Goal: Information Seeking & Learning: Check status

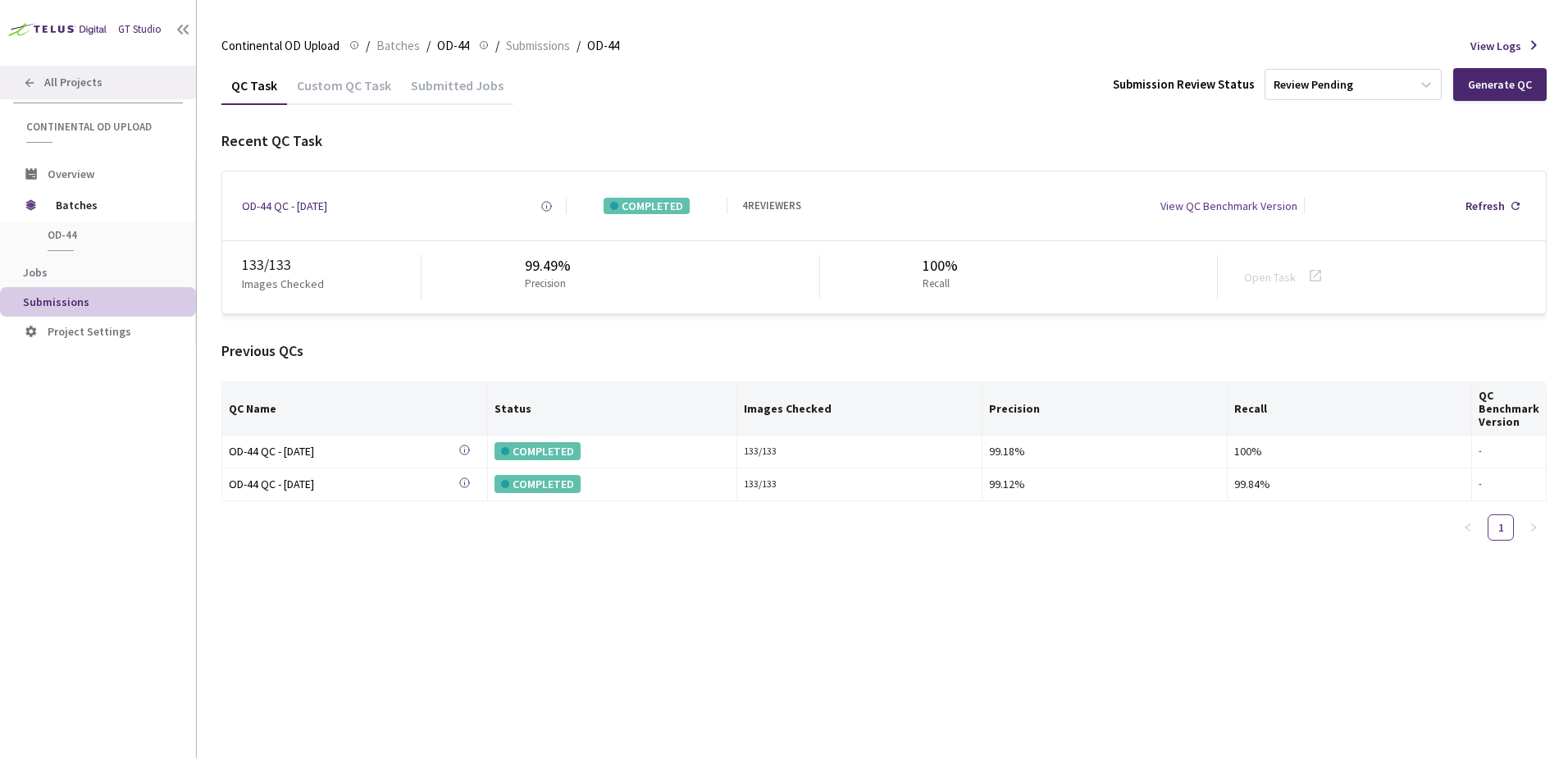
click at [156, 79] on div "All Projects" at bounding box center [98, 82] width 196 height 33
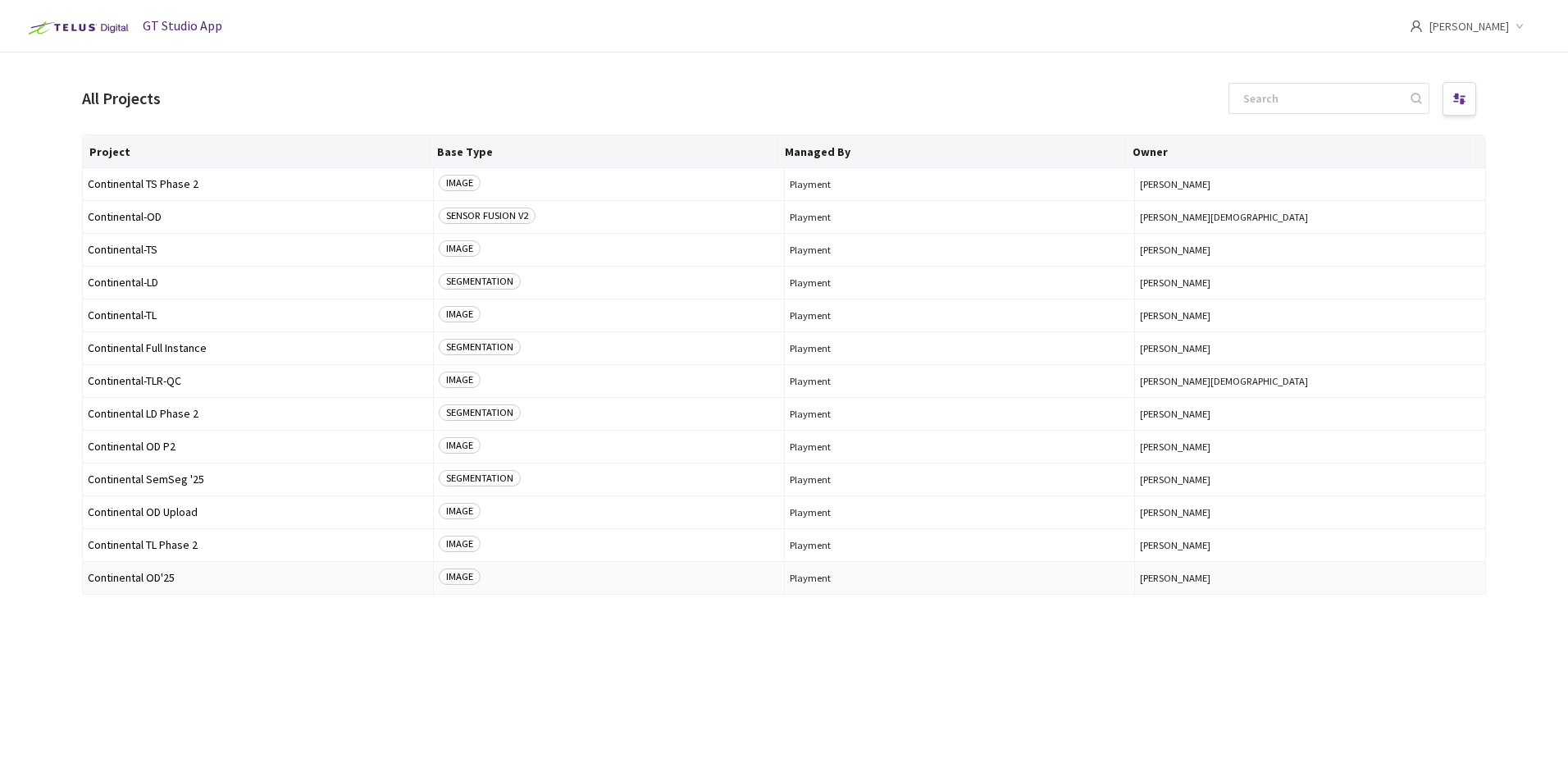
click at [188, 578] on span "Continental OD'25" at bounding box center [257, 578] width 340 height 13
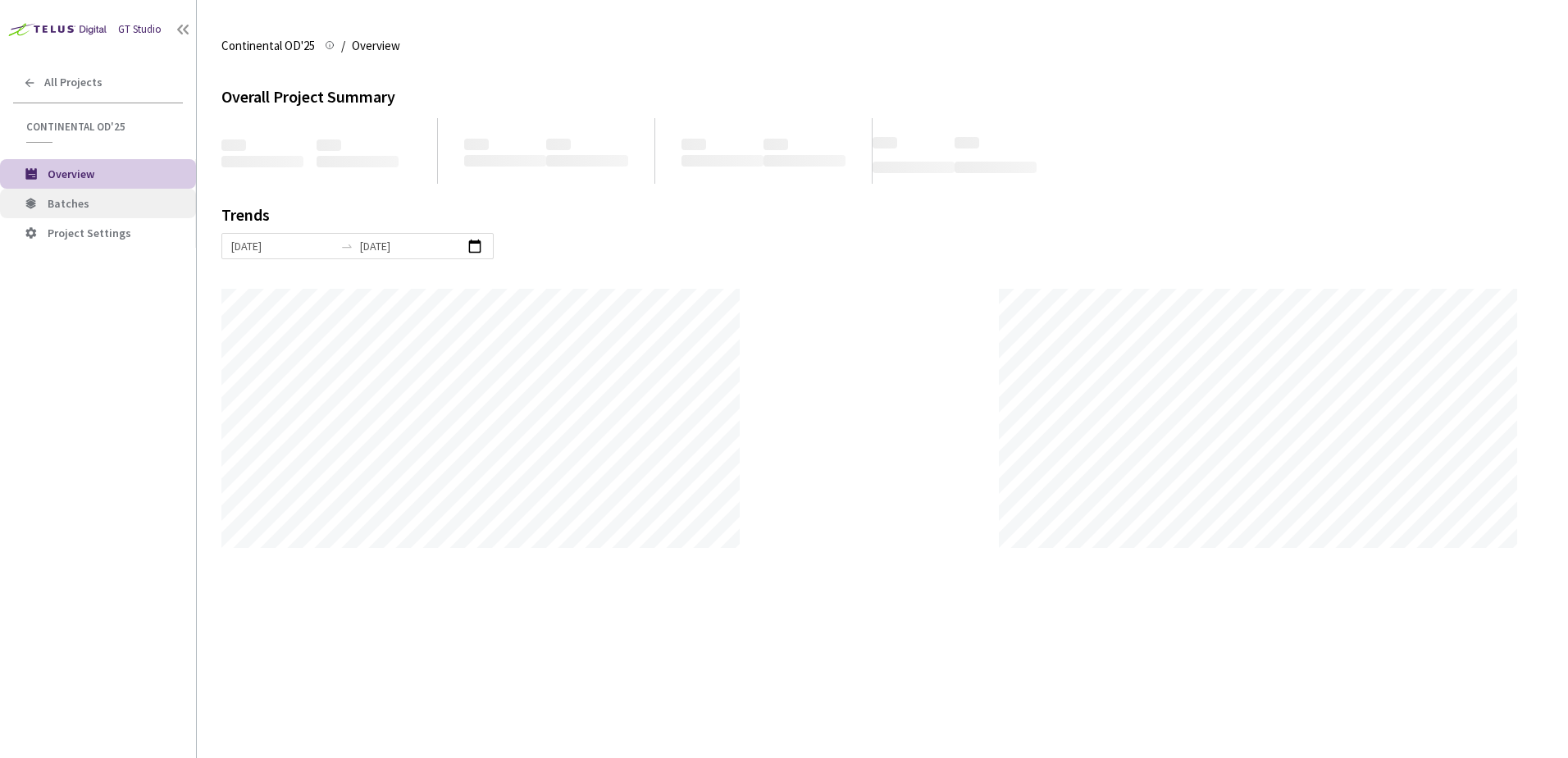
scroll to position [758, 1568]
click at [123, 210] on span "Batches" at bounding box center [115, 204] width 136 height 14
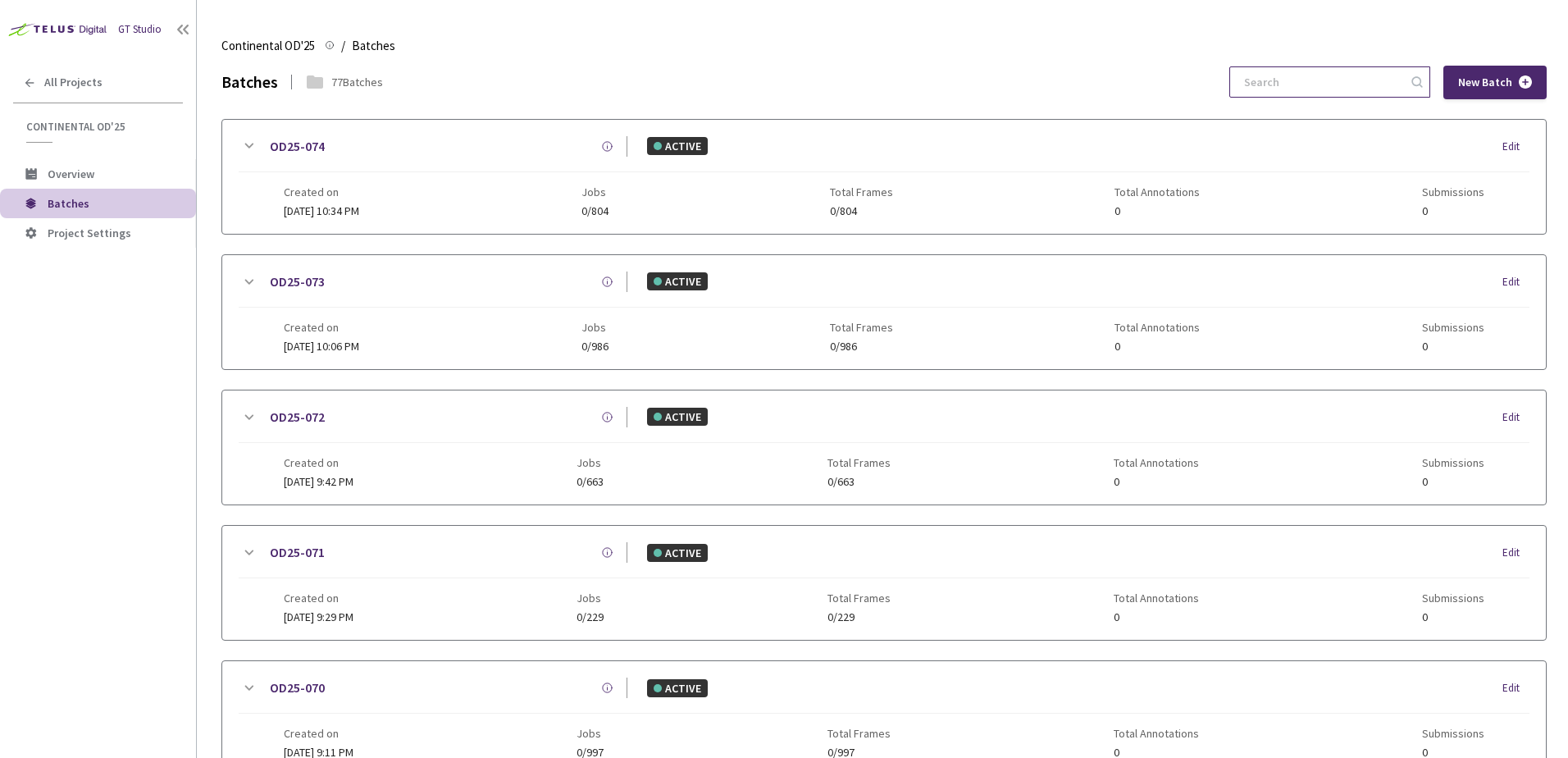
click at [1258, 82] on input at bounding box center [1321, 82] width 175 height 29
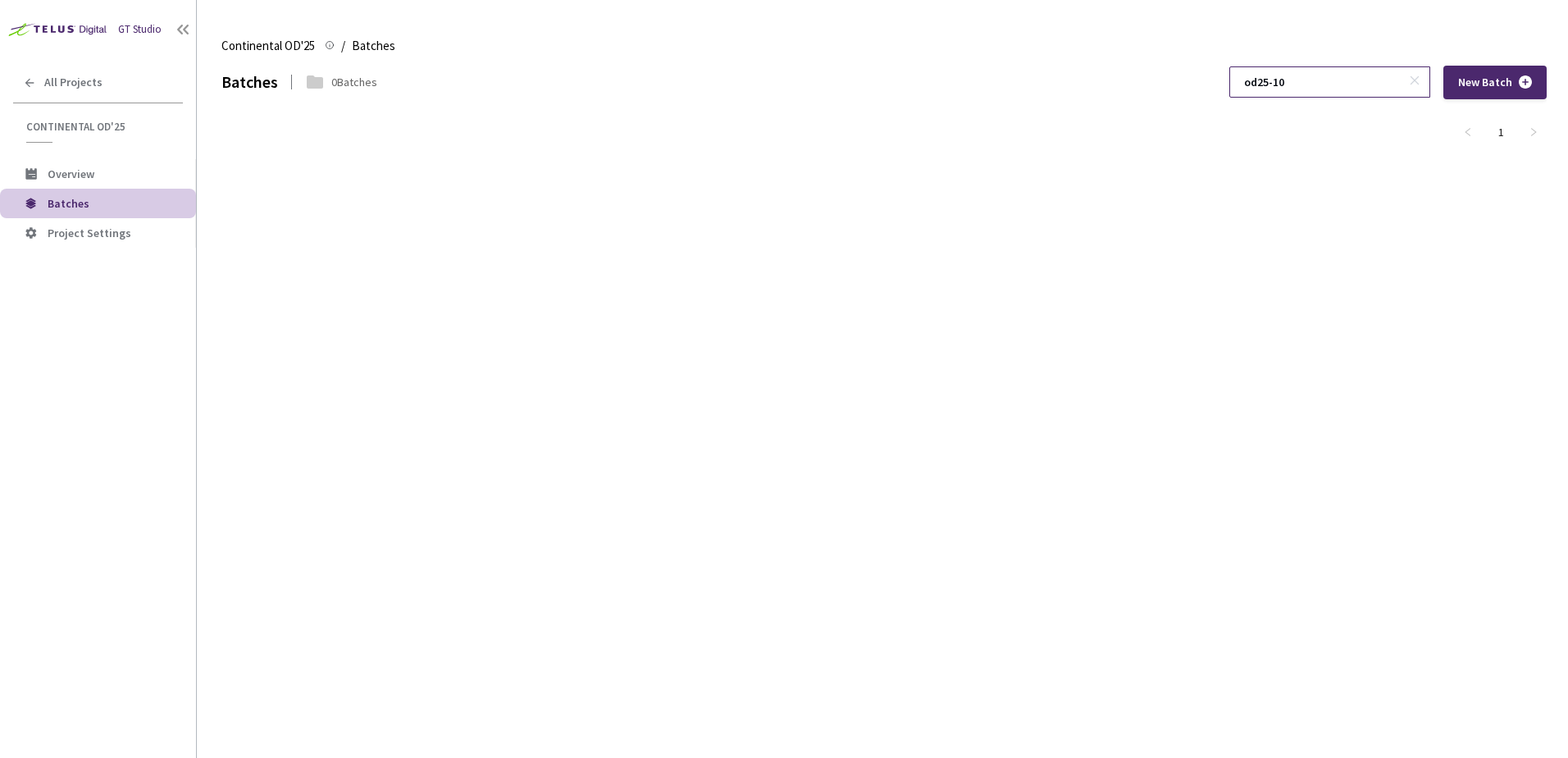
click at [1291, 85] on input "od25-10" at bounding box center [1321, 82] width 175 height 29
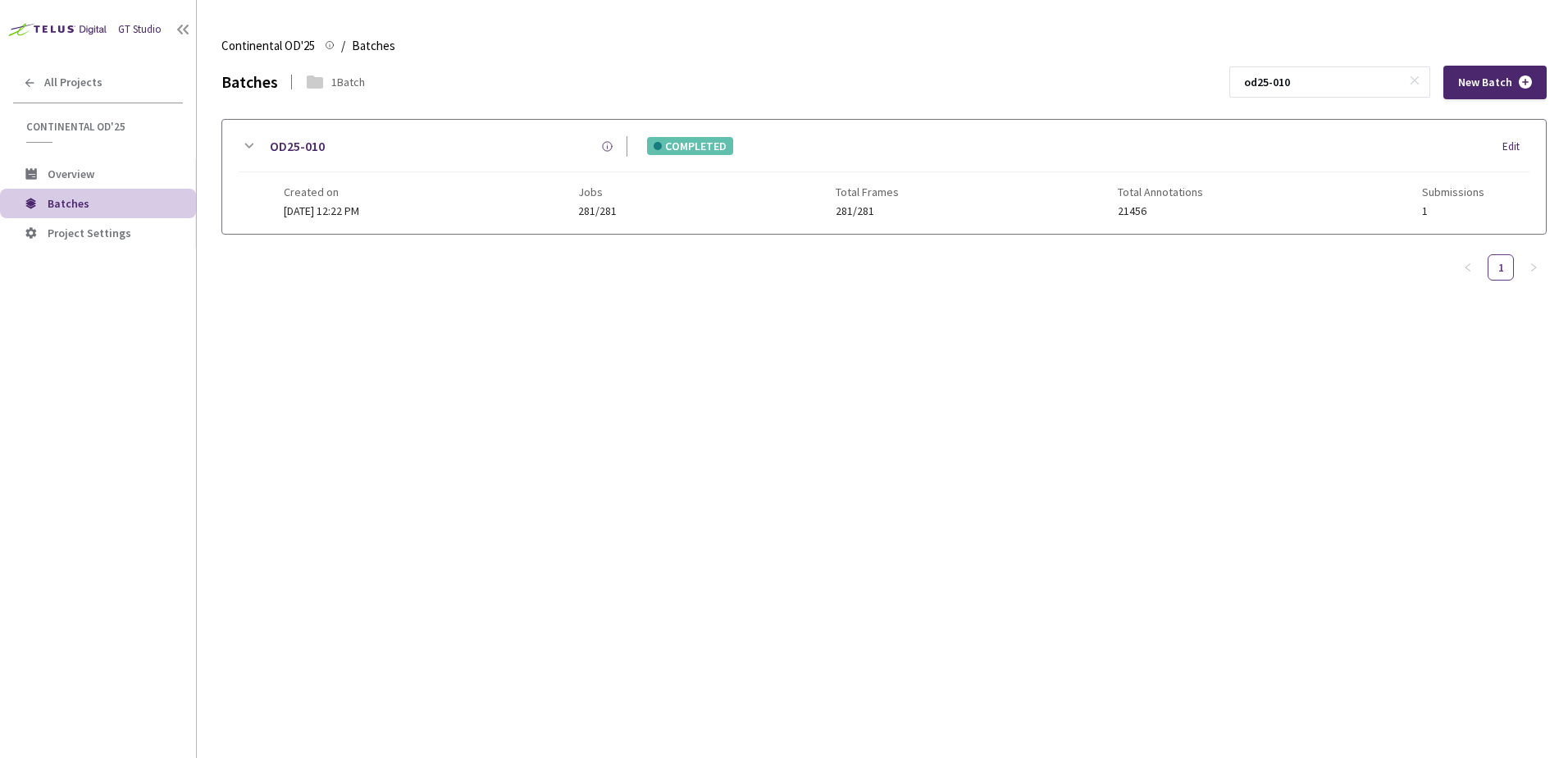
type input "od25-010"
click at [242, 157] on div "OD25-010 COMPLETED Edit" at bounding box center [884, 154] width 1291 height 36
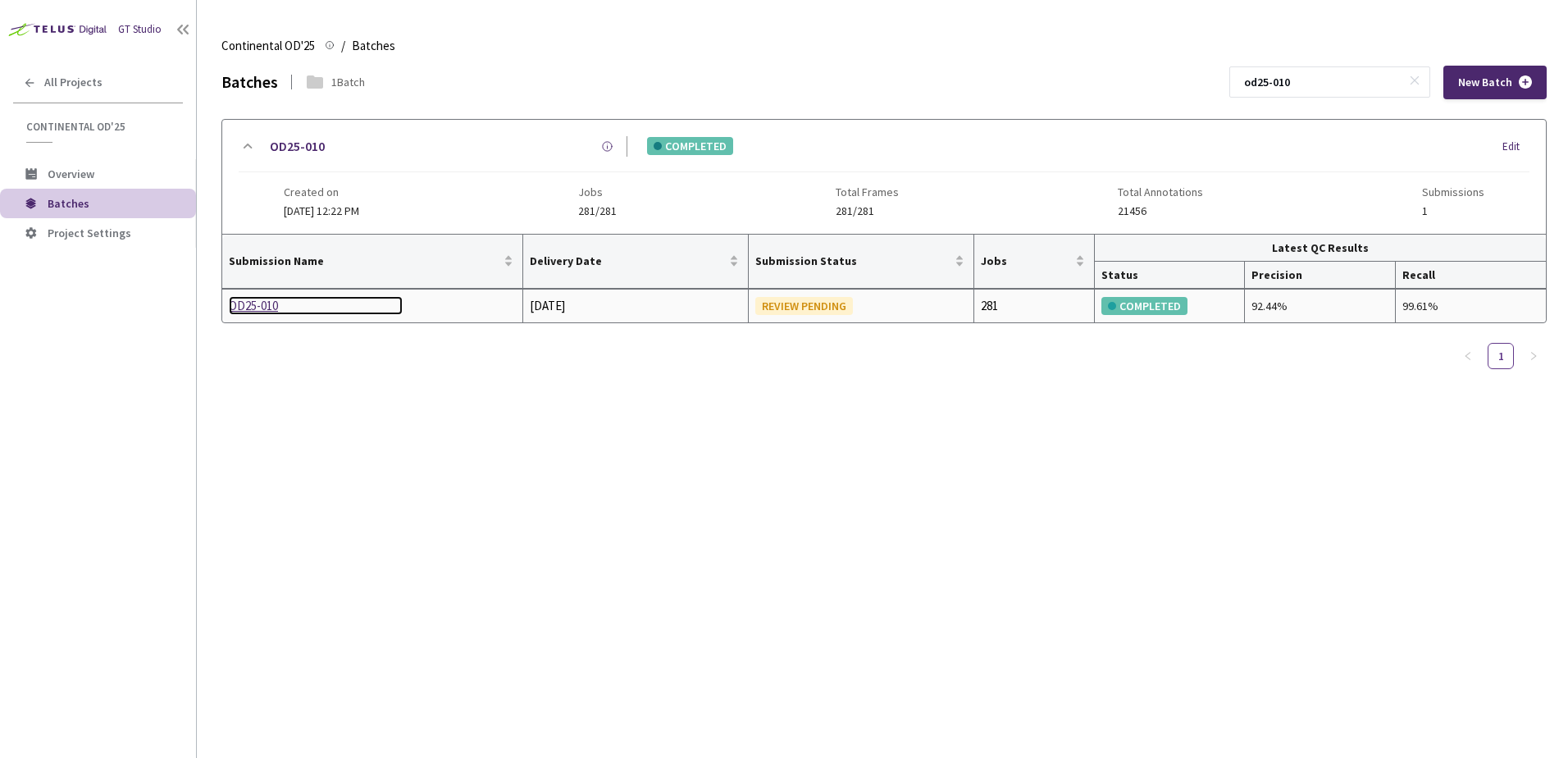
click at [253, 305] on div "OD25-010" at bounding box center [316, 306] width 174 height 20
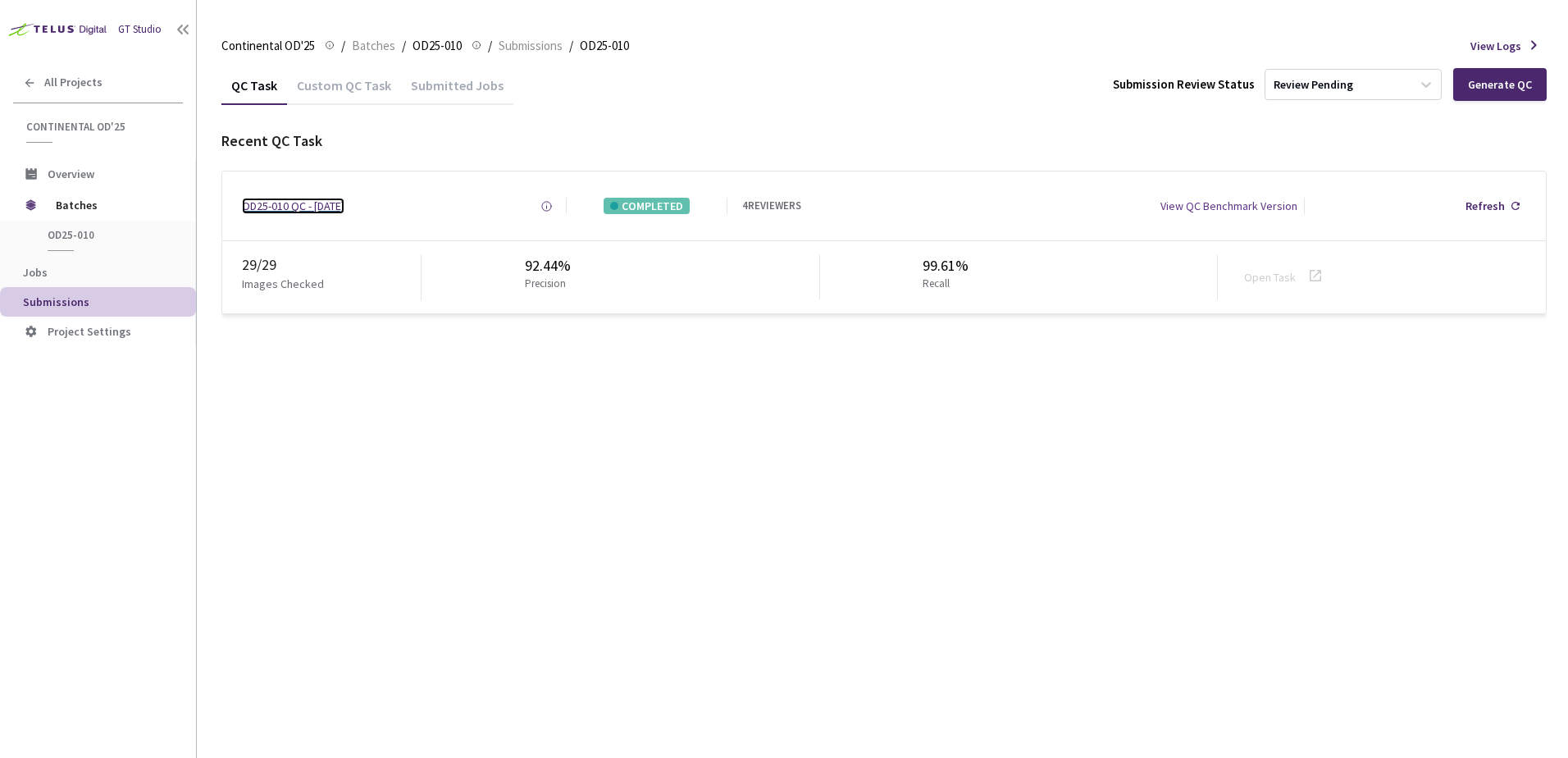
click at [286, 210] on div "OD25-010 QC - [DATE]" at bounding box center [293, 206] width 102 height 17
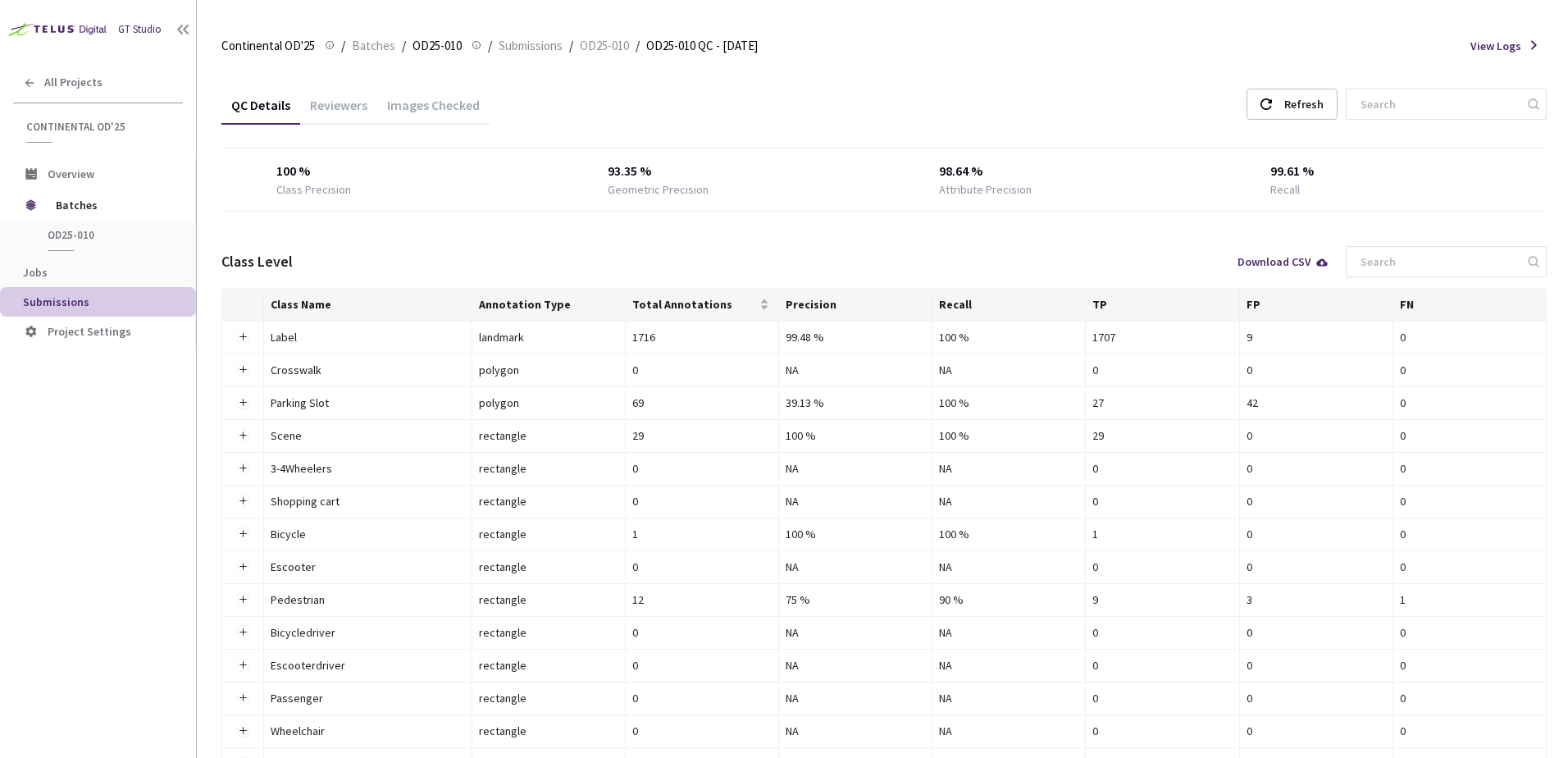
click at [436, 98] on div "Images Checked" at bounding box center [433, 110] width 112 height 28
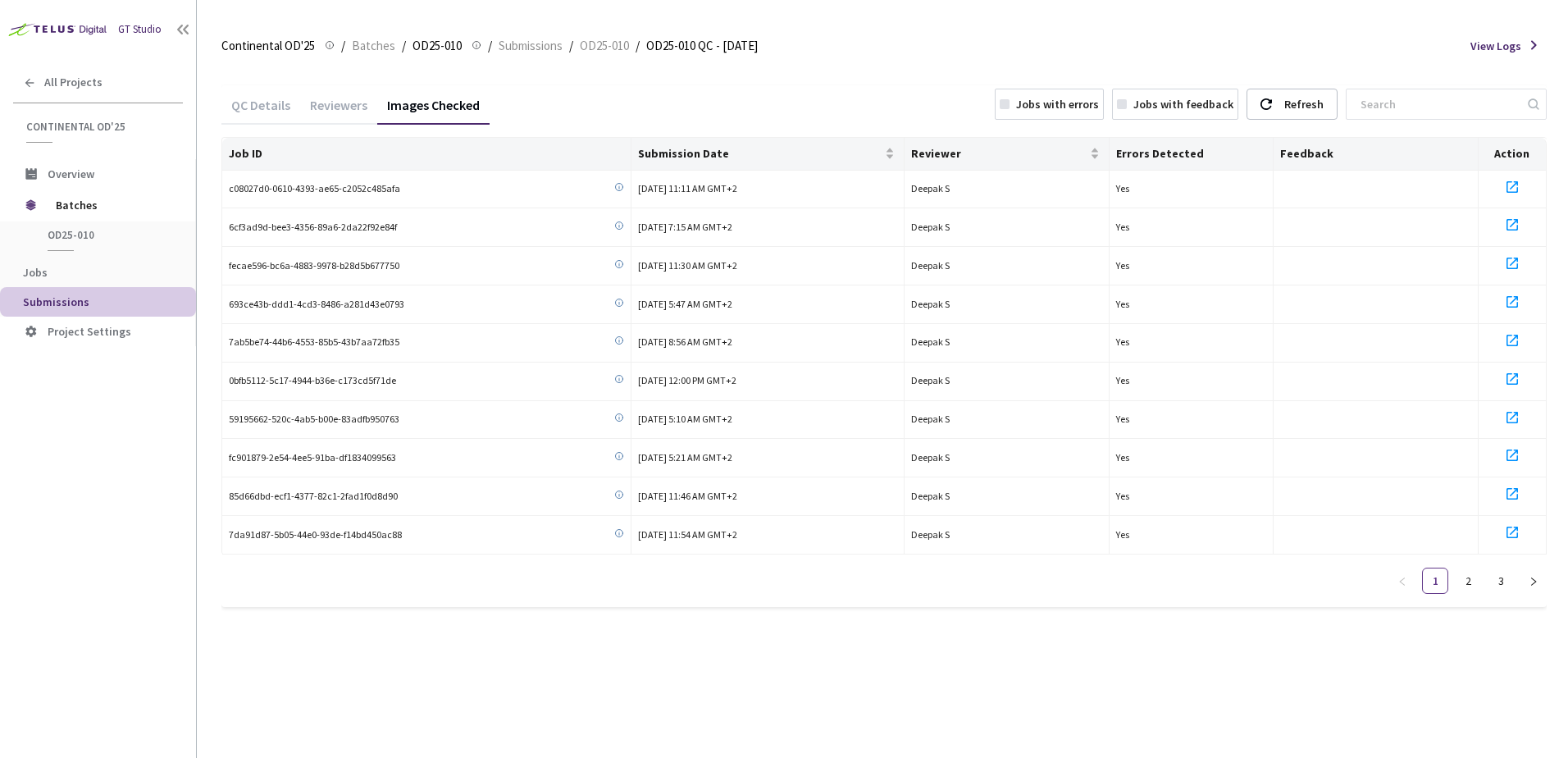
click at [1035, 101] on div "Jobs with errors" at bounding box center [1049, 104] width 109 height 31
click at [1532, 581] on icon "right" at bounding box center [1533, 581] width 10 height 10
click at [1065, 114] on div "Jobs with errors" at bounding box center [1049, 104] width 109 height 31
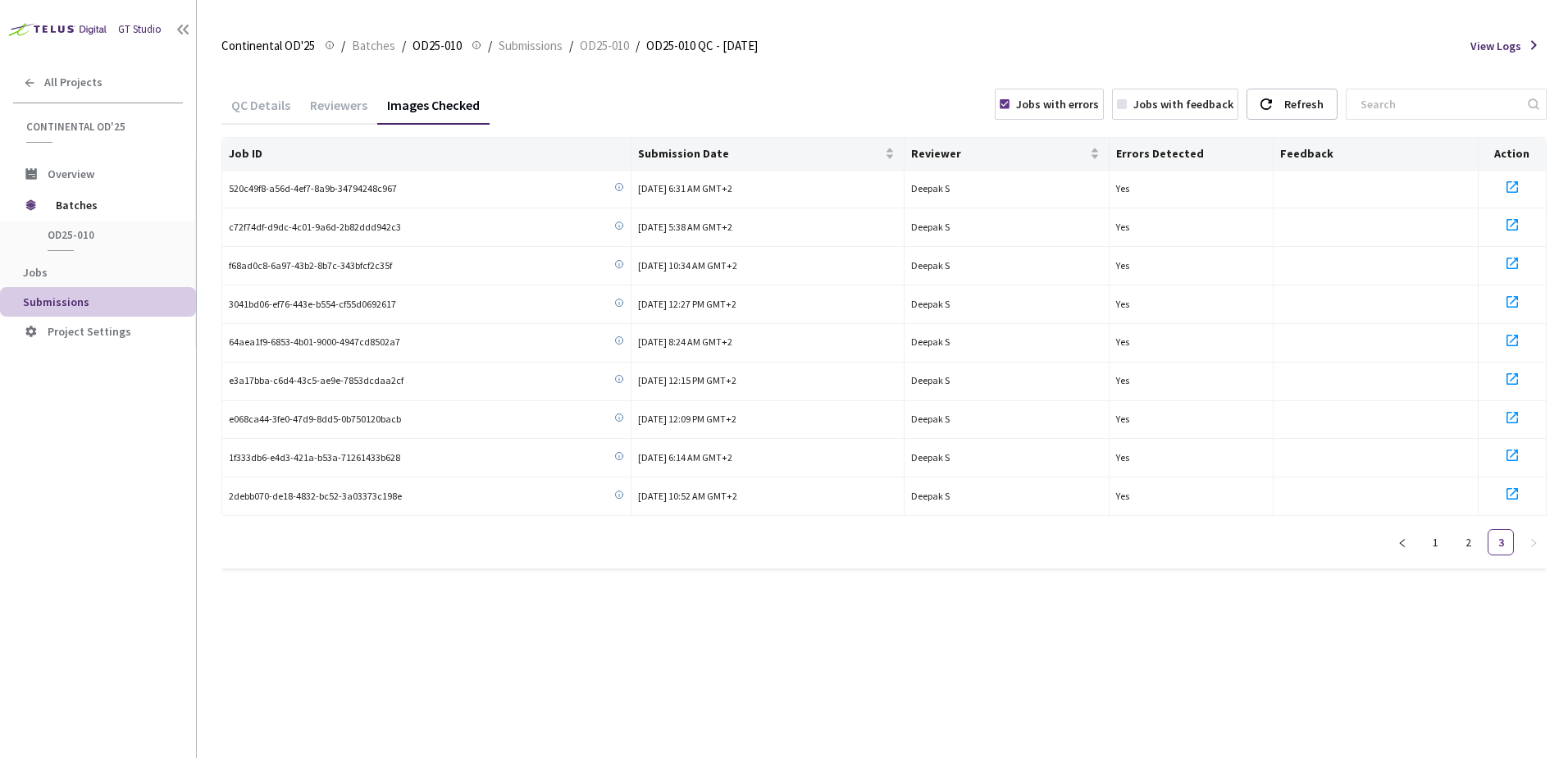
click at [1054, 109] on div "Jobs with errors" at bounding box center [1057, 103] width 83 height 17
click at [1396, 539] on button "button" at bounding box center [1402, 541] width 26 height 26
click at [1396, 539] on td at bounding box center [1376, 536] width 205 height 39
click at [1391, 583] on button "button" at bounding box center [1402, 580] width 26 height 26
click at [1509, 189] on icon at bounding box center [1512, 187] width 20 height 20
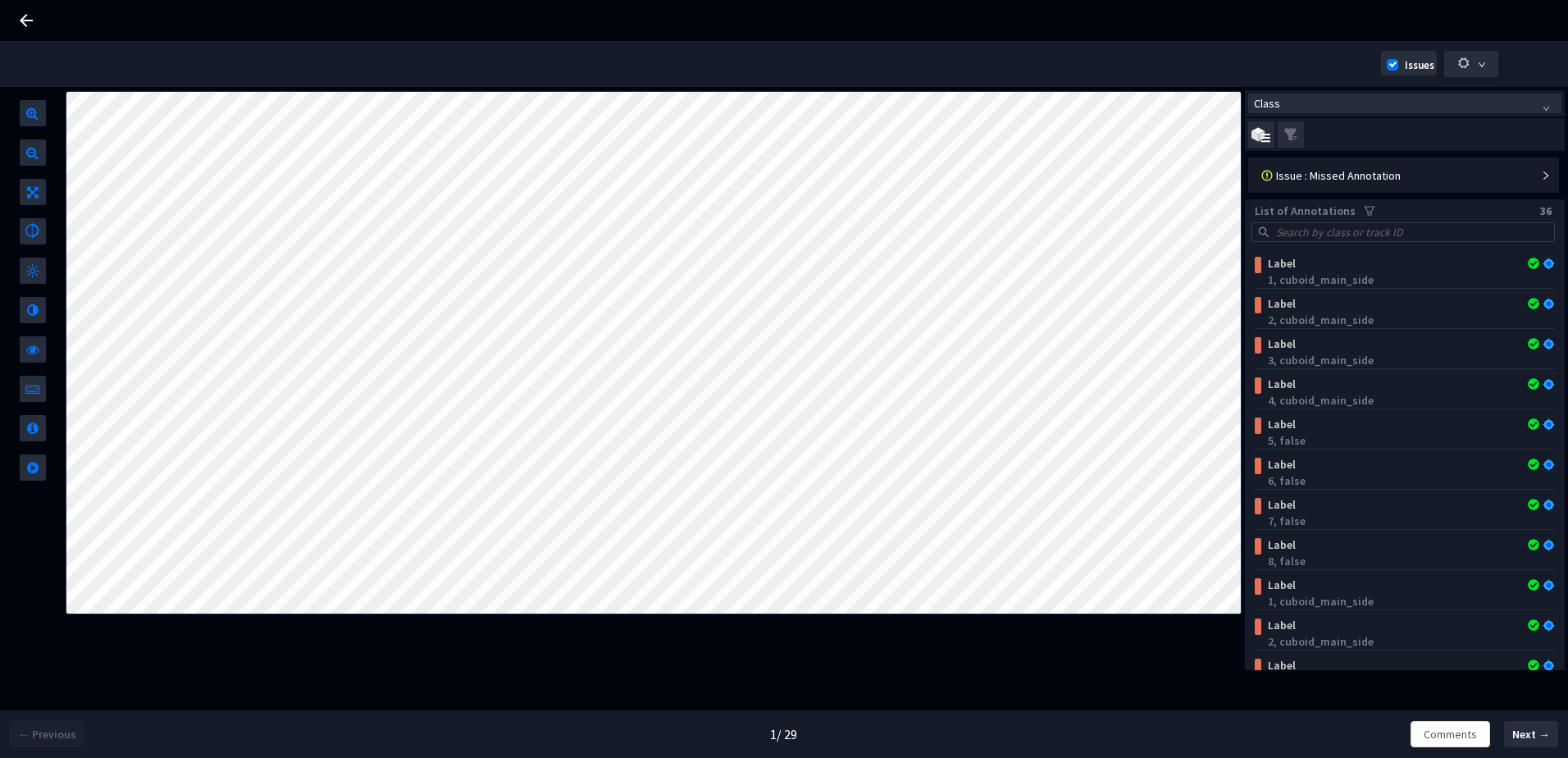
click at [1321, 192] on div "Issue : Missed Annotation" at bounding box center [1404, 175] width 307 height 35
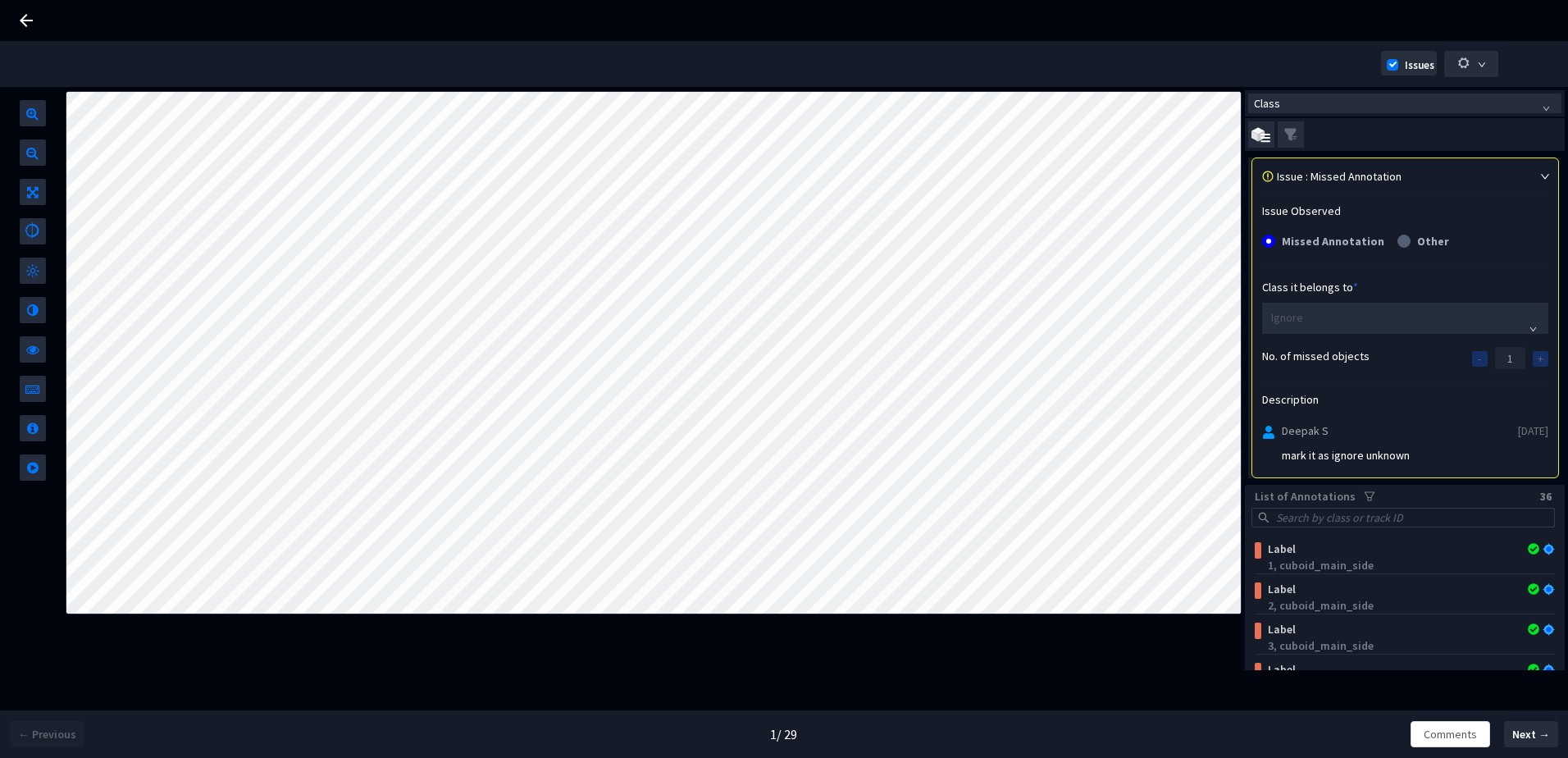
click at [1334, 181] on div "Issue : Missed Annotation" at bounding box center [1396, 176] width 241 height 17
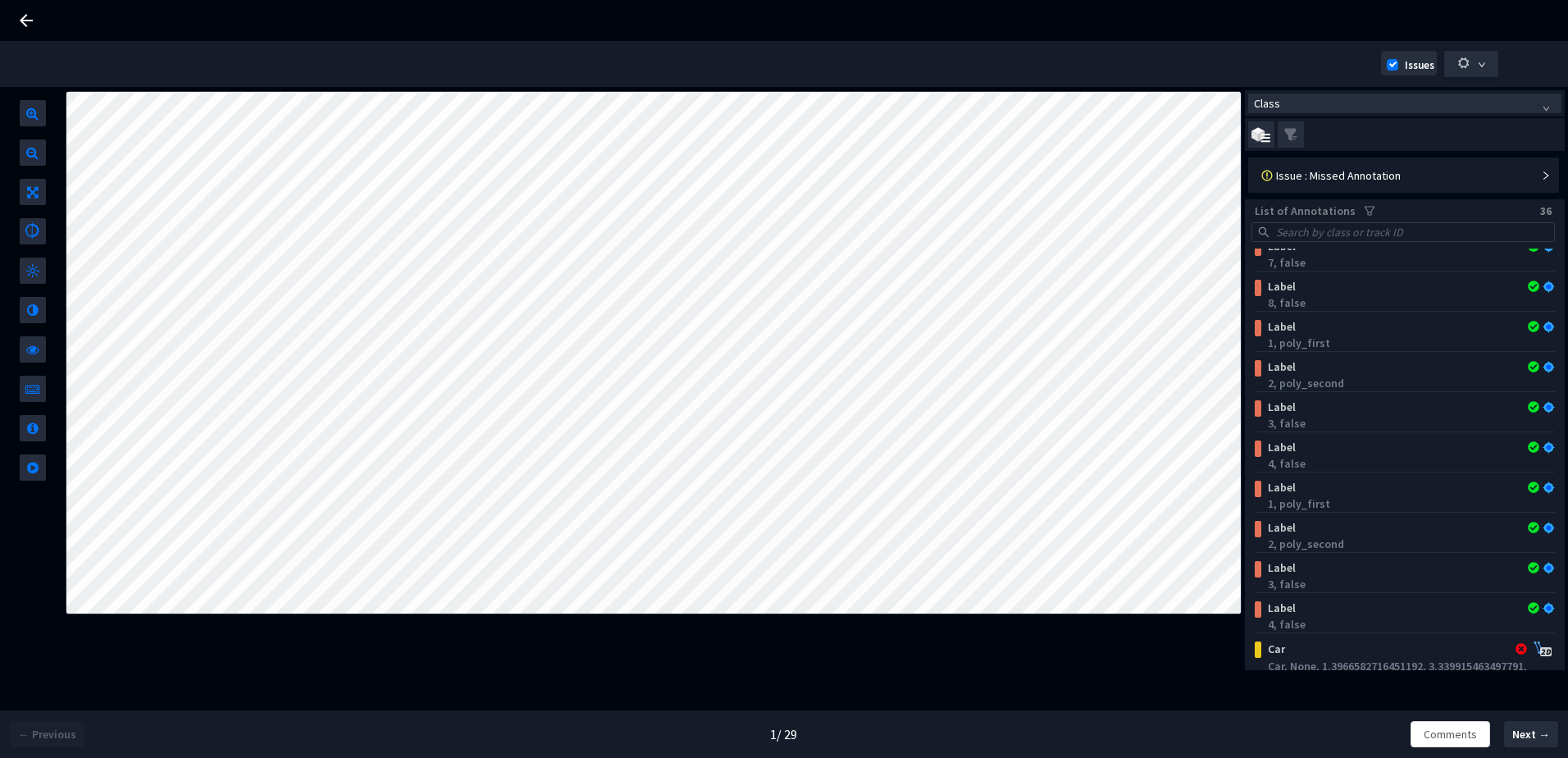
scroll to position [580, 0]
click at [1290, 658] on div "Car, None, 1.3966582716451192, 3.339915463497791, false, Left, NA, true, false,…" at bounding box center [1407, 674] width 281 height 33
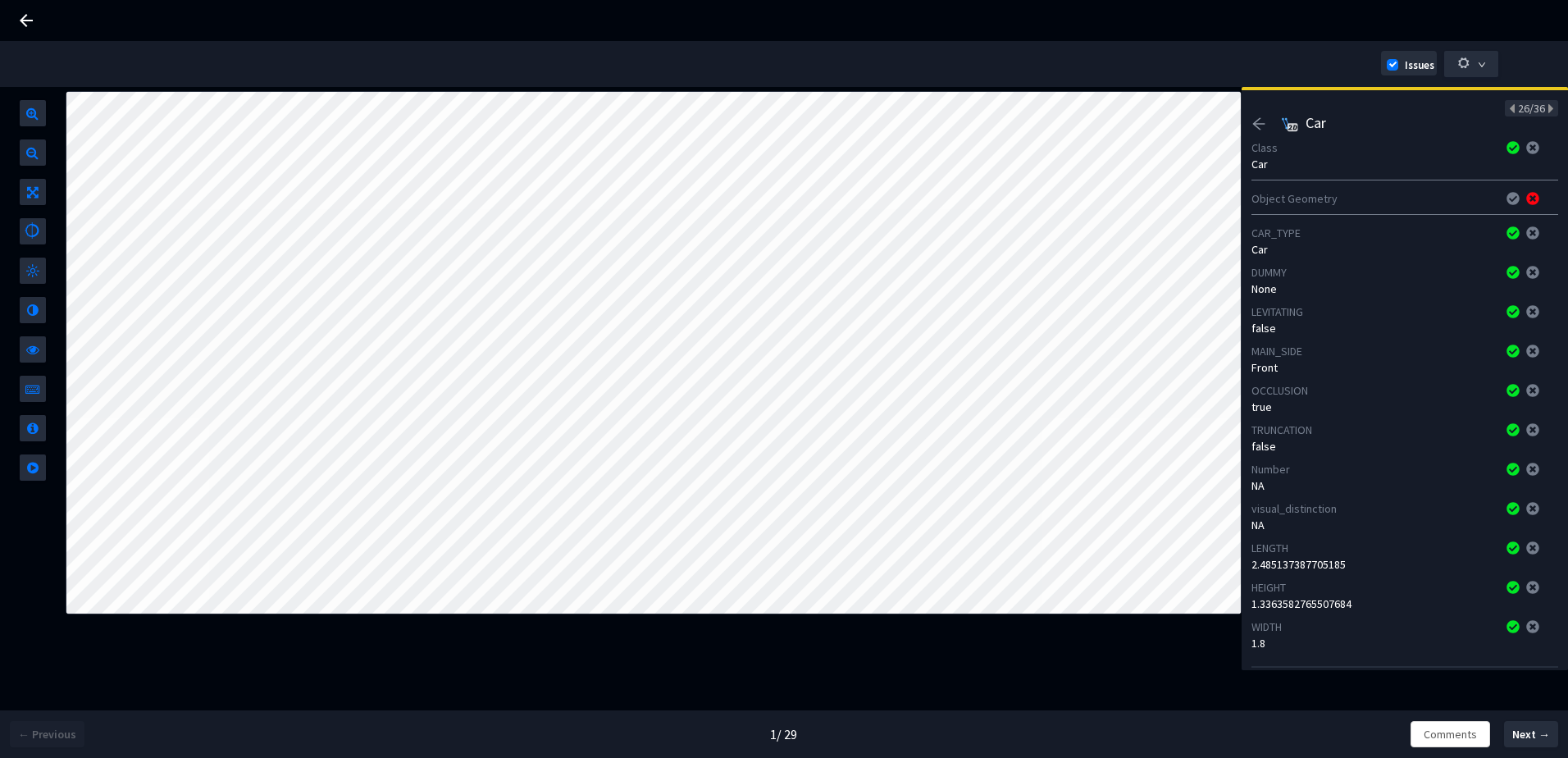
click at [1255, 122] on icon "arrow-left" at bounding box center [1258, 123] width 15 height 15
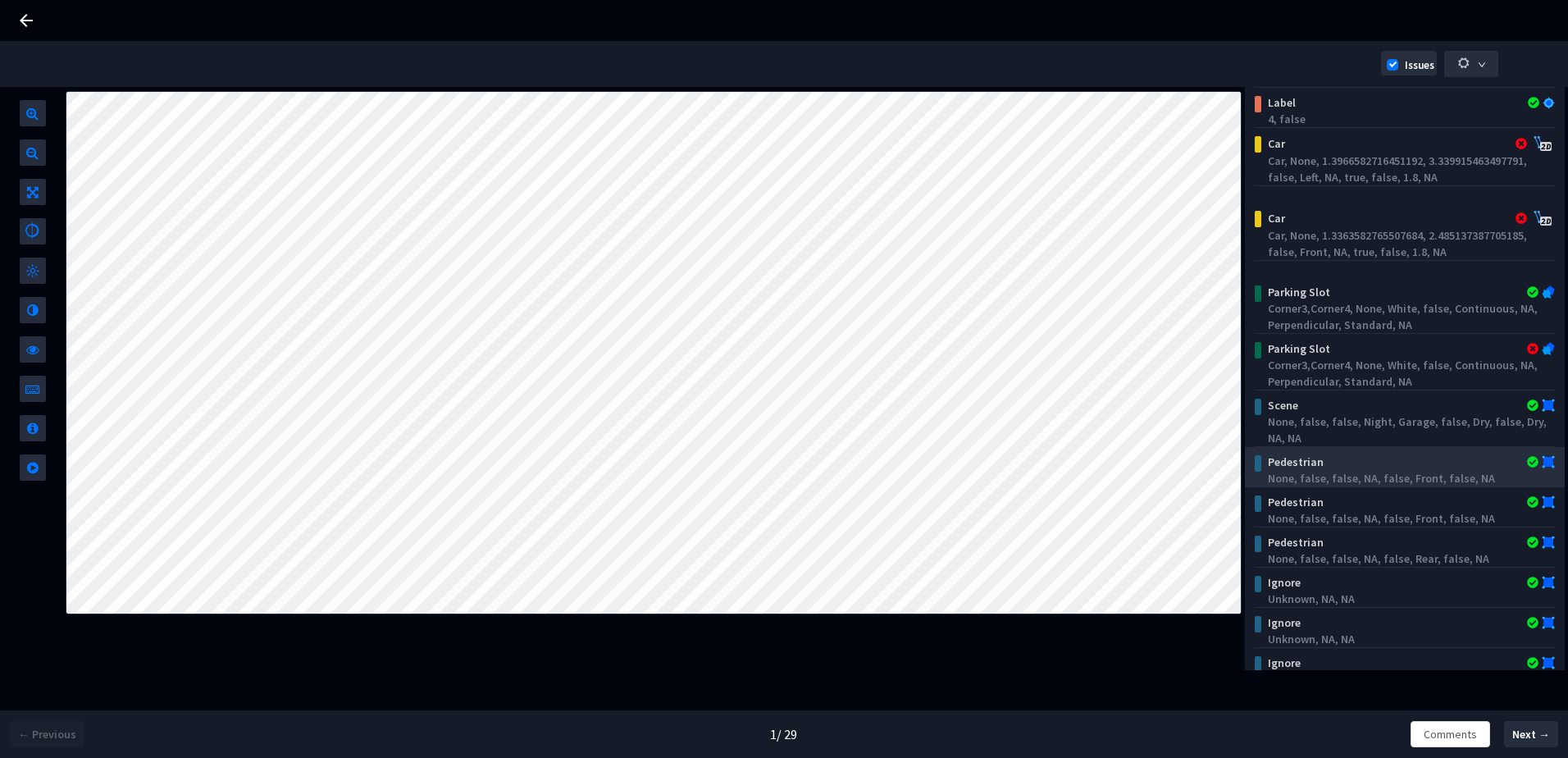
scroll to position [402, 0]
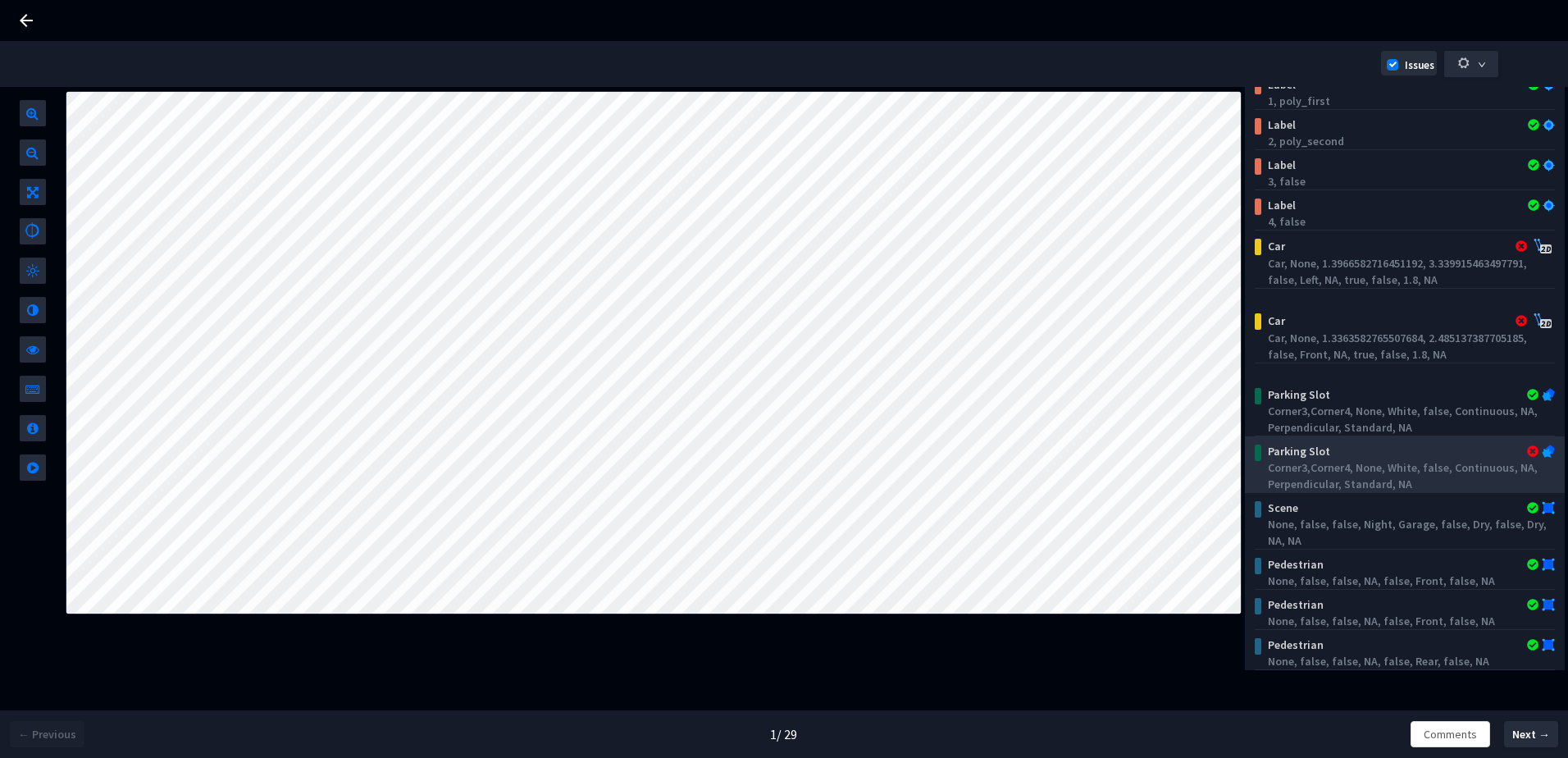
click at [1361, 456] on div "Parking Slot" at bounding box center [1378, 451] width 235 height 17
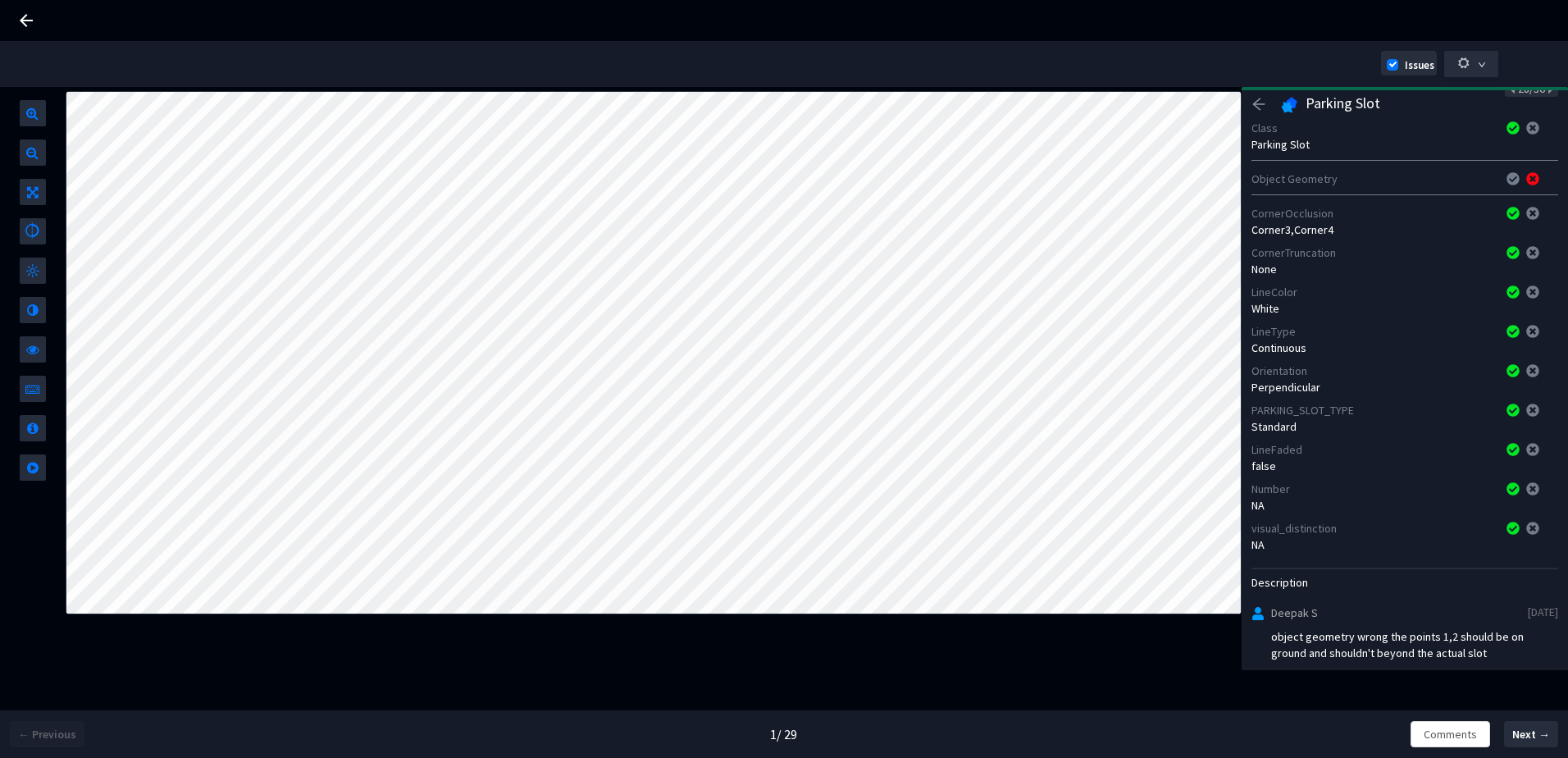
scroll to position [30, 0]
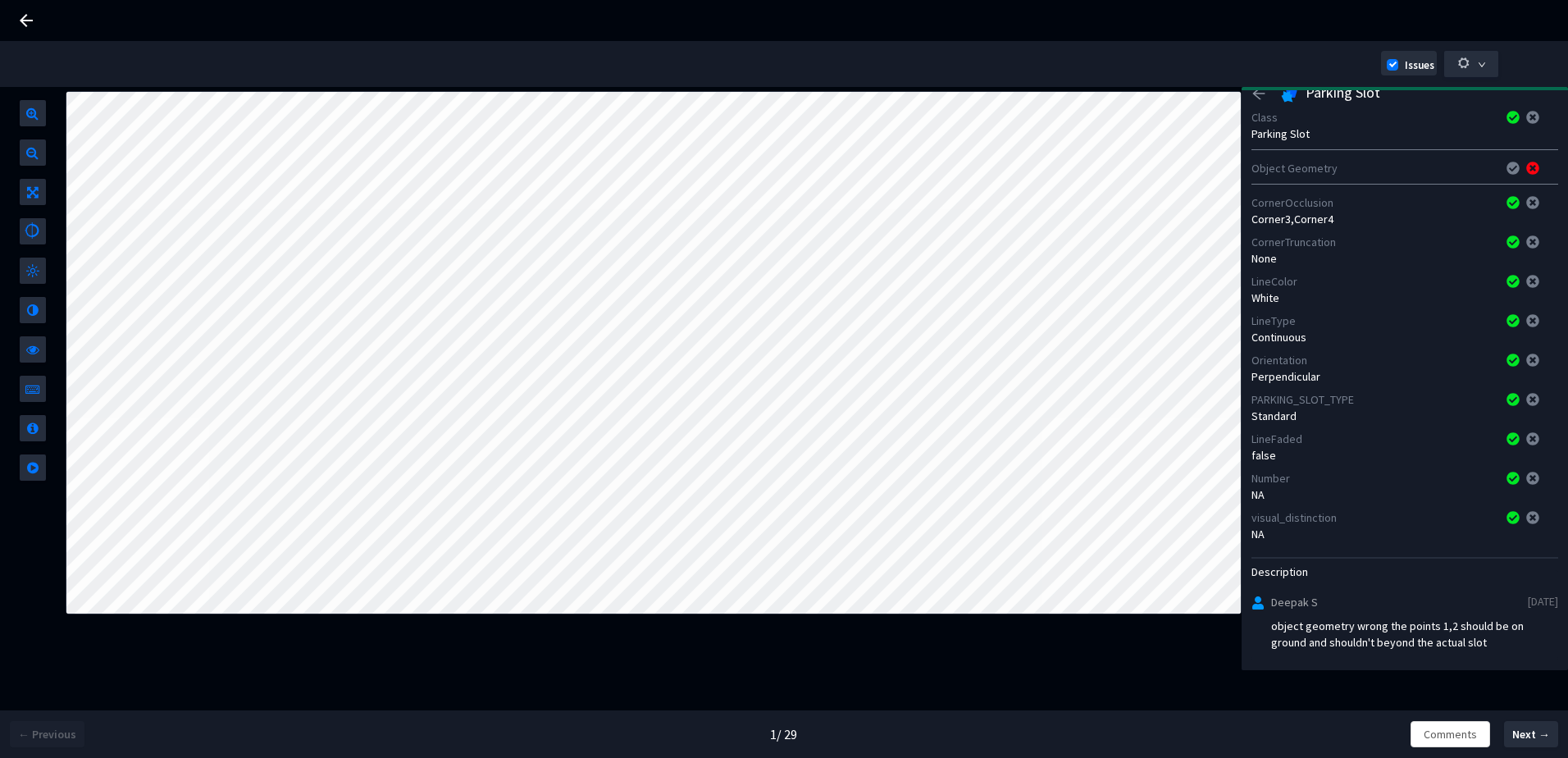
click at [1264, 99] on icon "arrow-left" at bounding box center [1258, 93] width 15 height 15
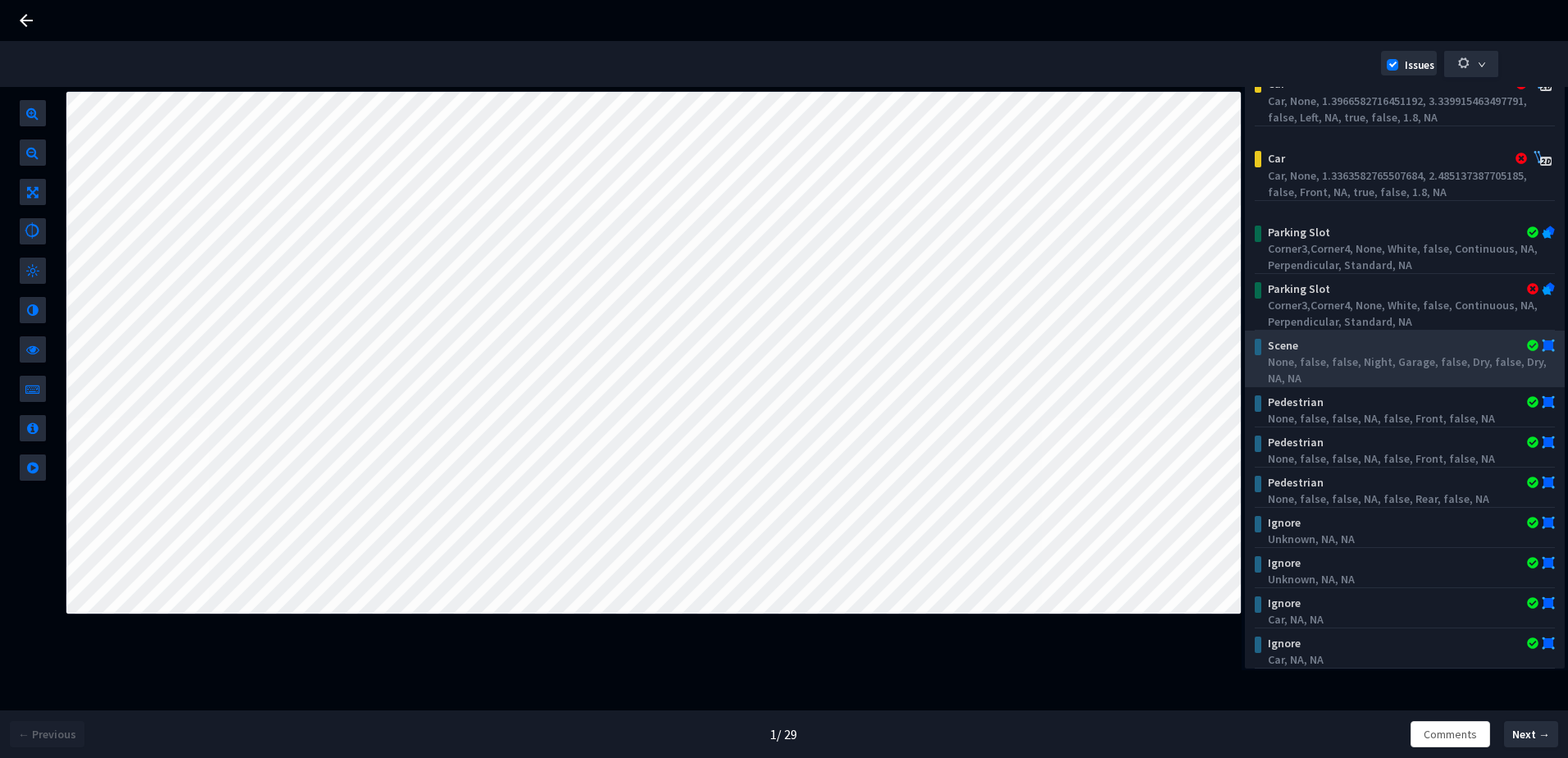
scroll to position [566, 0]
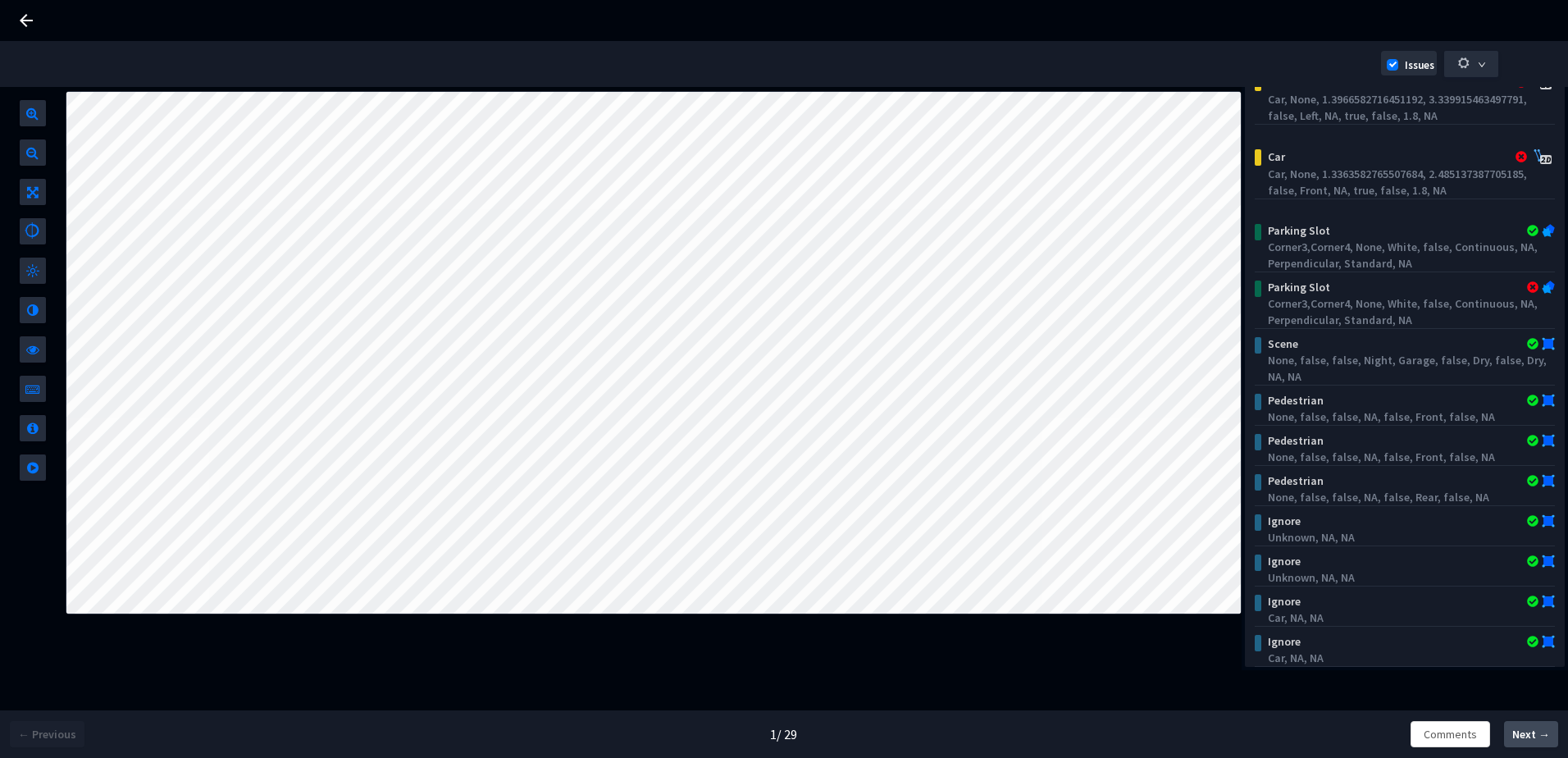
click at [1524, 730] on span "Next →" at bounding box center [1531, 735] width 38 height 18
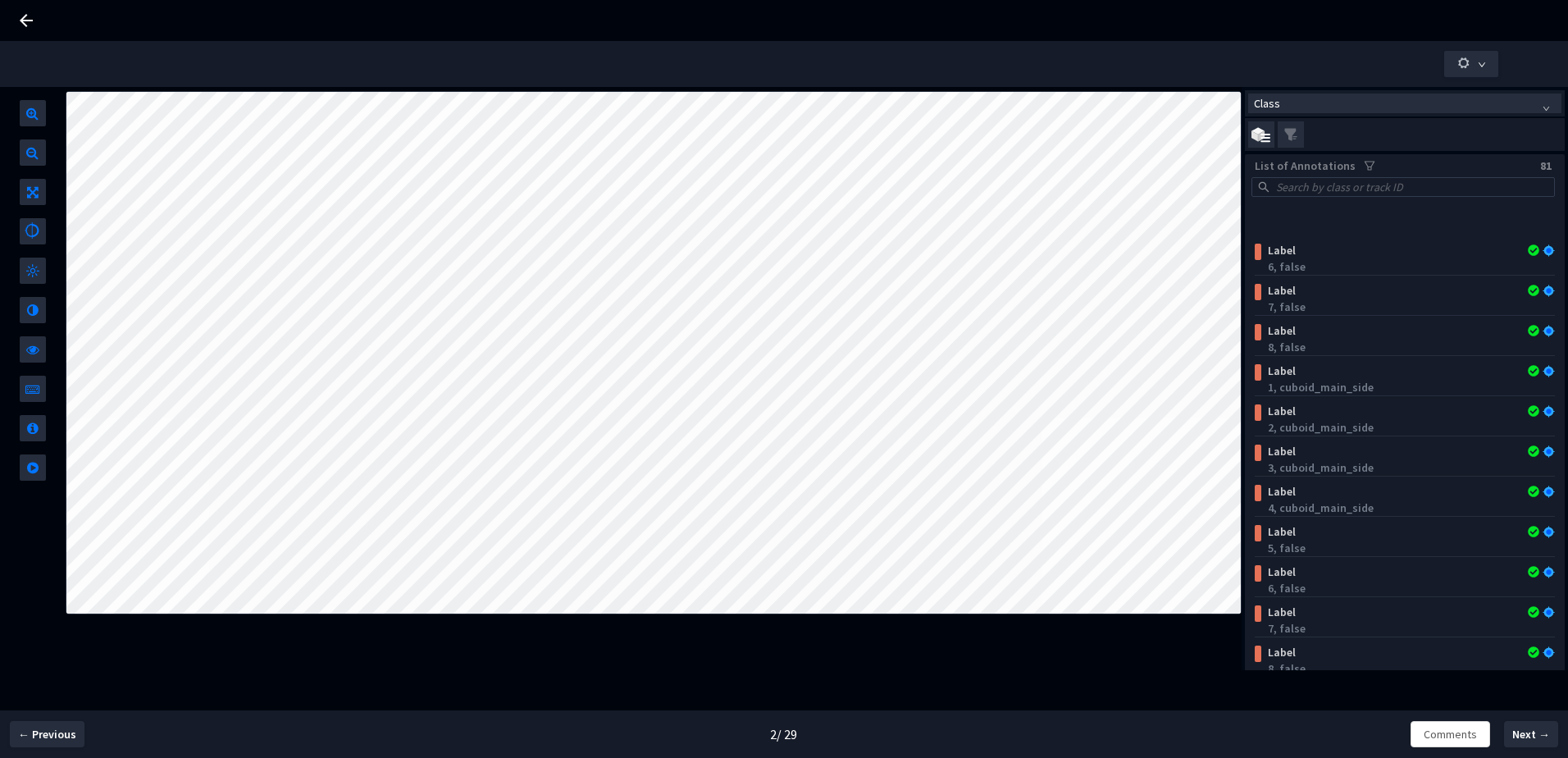
scroll to position [2461, 0]
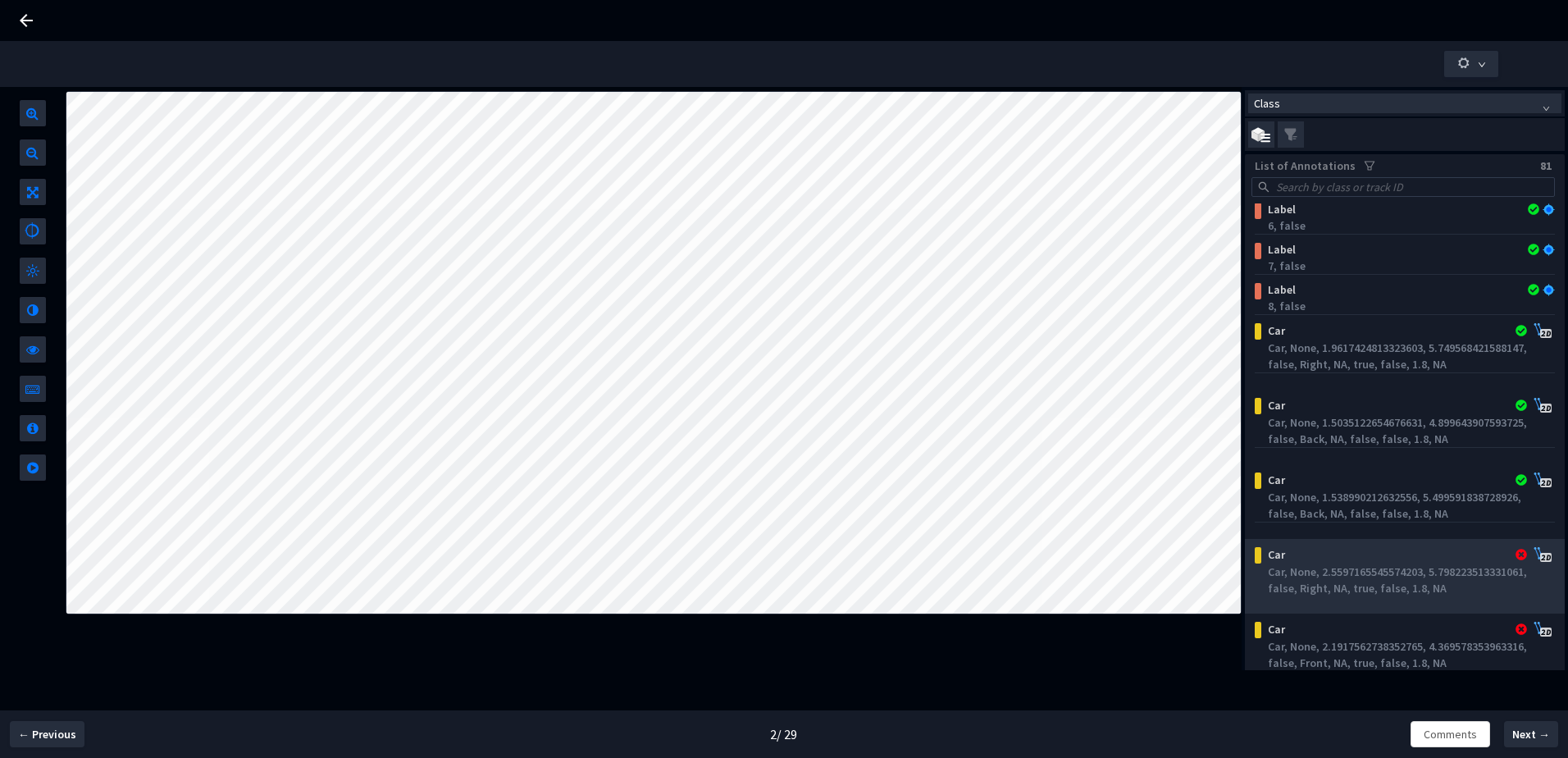
click at [1289, 555] on div "Car" at bounding box center [1378, 554] width 235 height 17
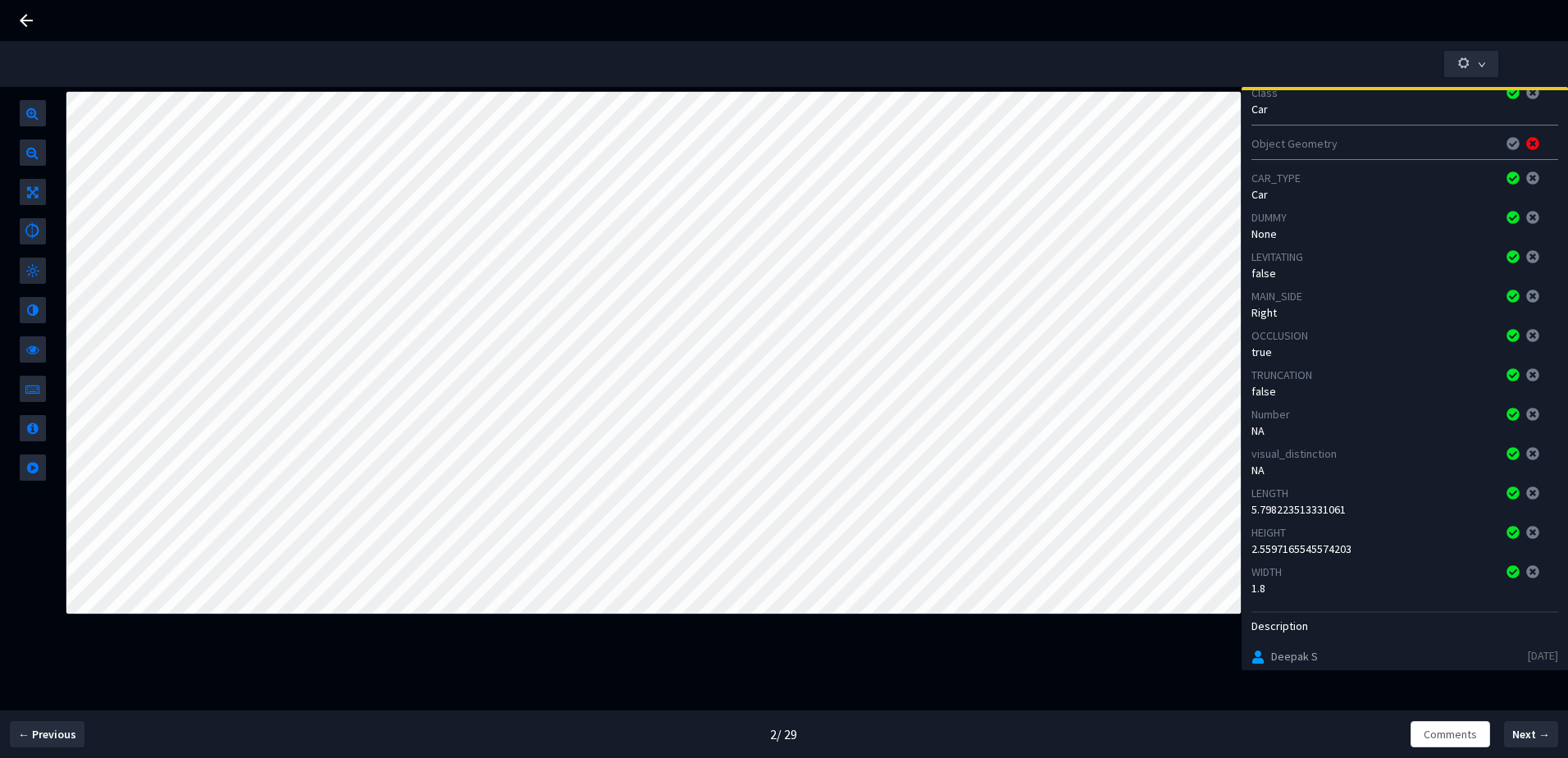
scroll to position [0, 0]
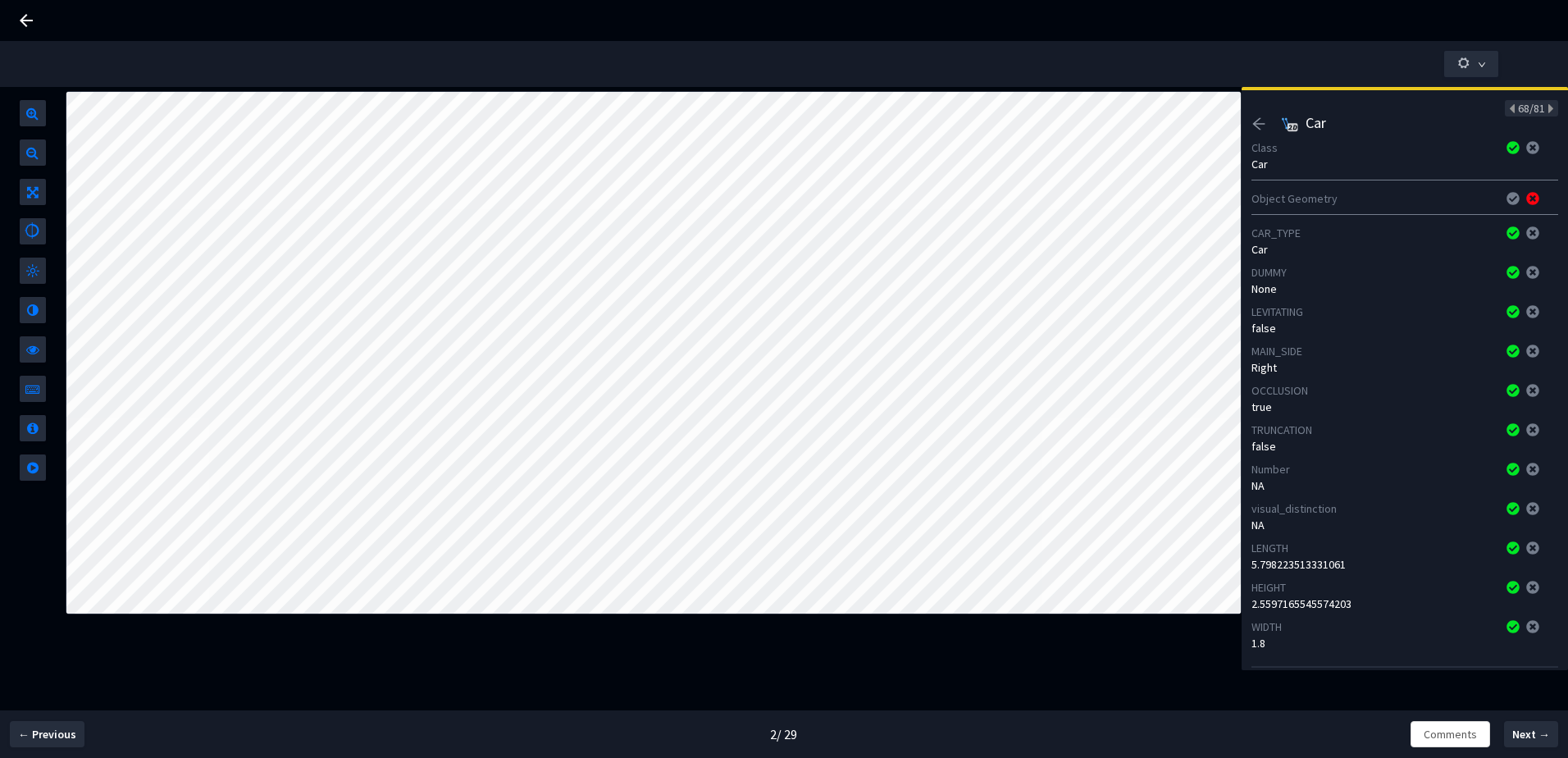
click at [1258, 127] on icon "arrow-left" at bounding box center [1258, 123] width 15 height 15
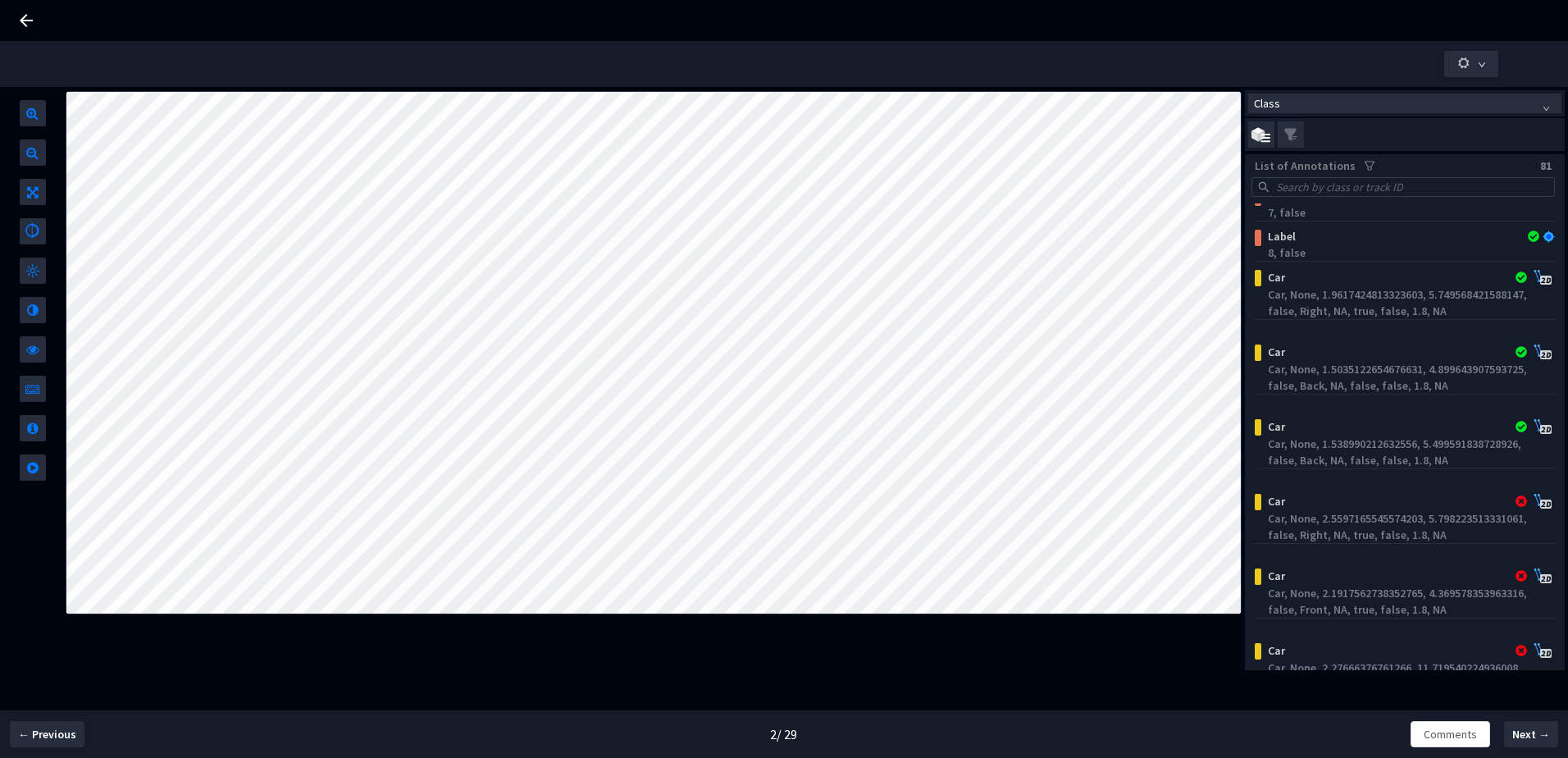
scroll to position [2543, 0]
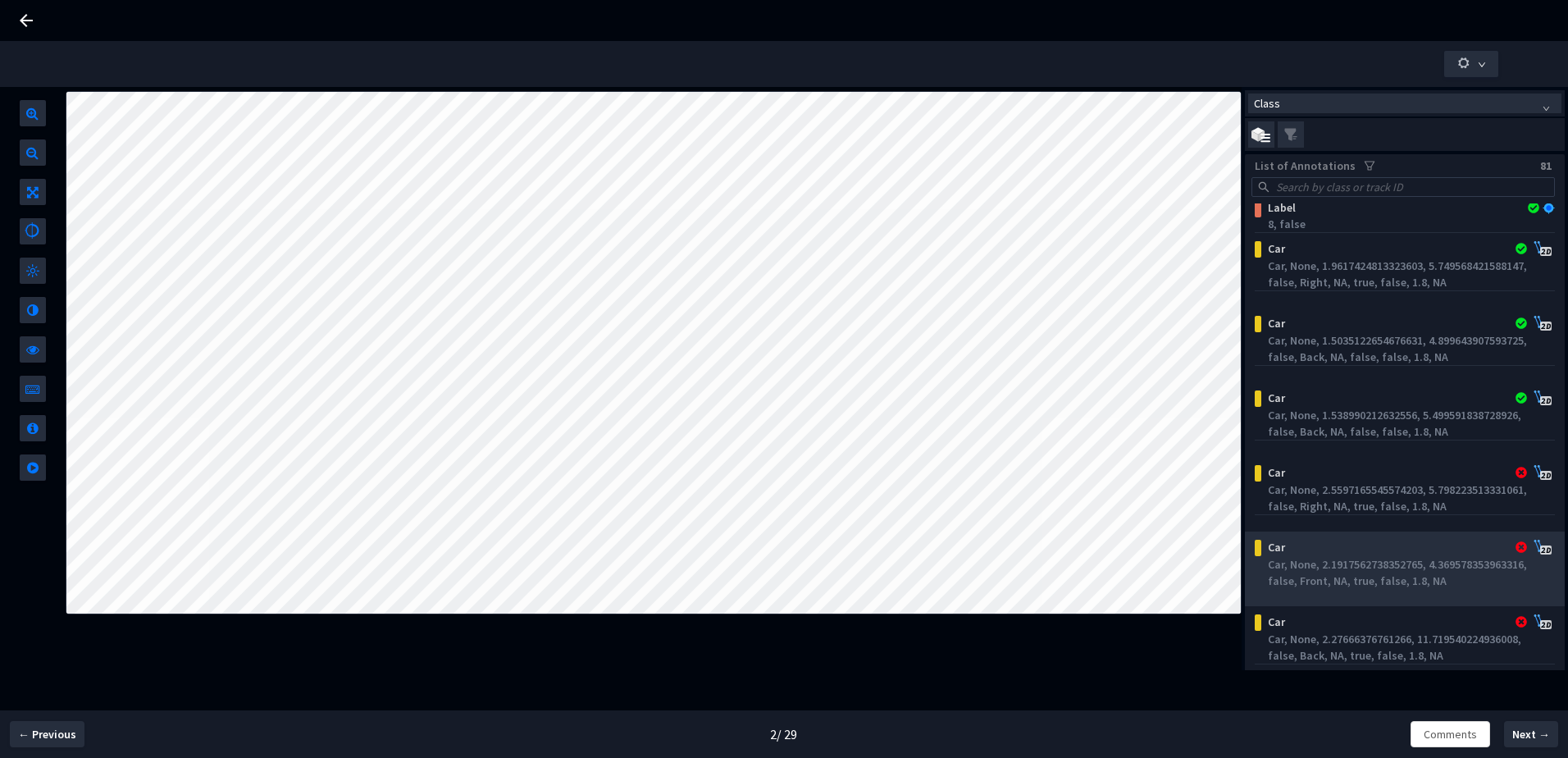
click at [1353, 553] on div "Car" at bounding box center [1378, 546] width 235 height 17
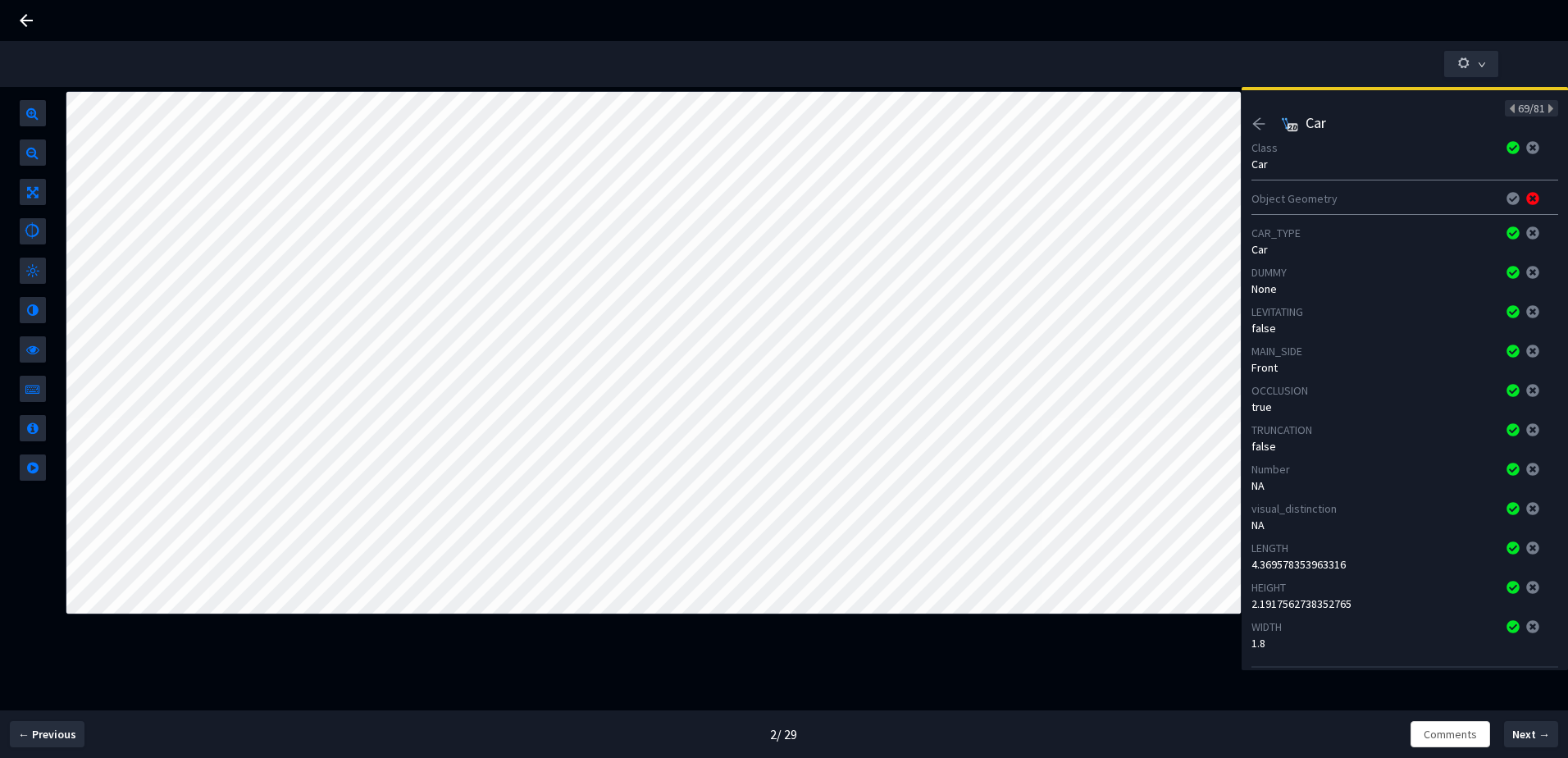
click at [1263, 122] on icon "arrow-left" at bounding box center [1258, 123] width 15 height 15
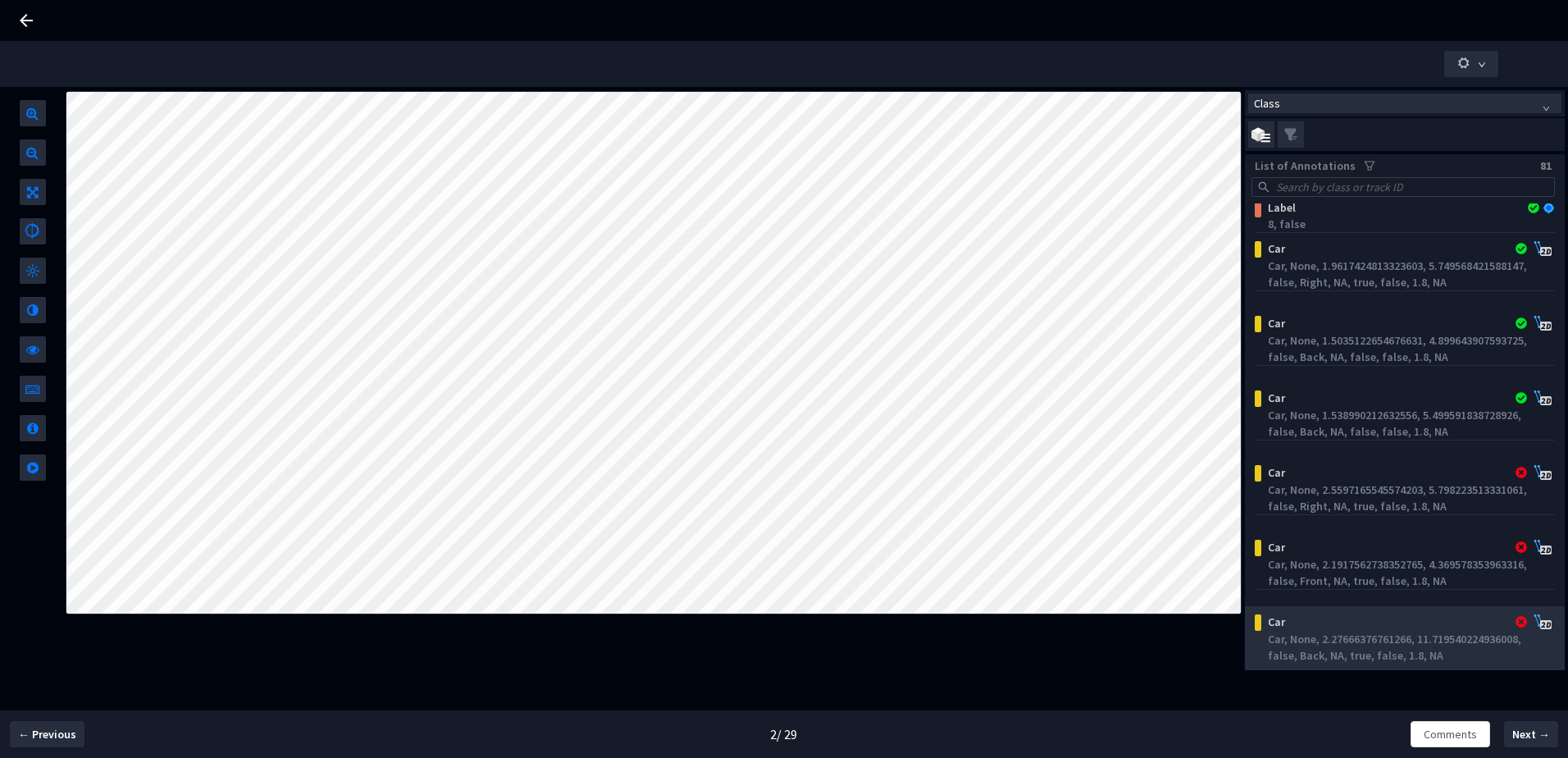
drag, startPoint x: 1314, startPoint y: 615, endPoint x: 1322, endPoint y: 618, distance: 8.5
click at [1322, 618] on div "Car" at bounding box center [1378, 621] width 235 height 17
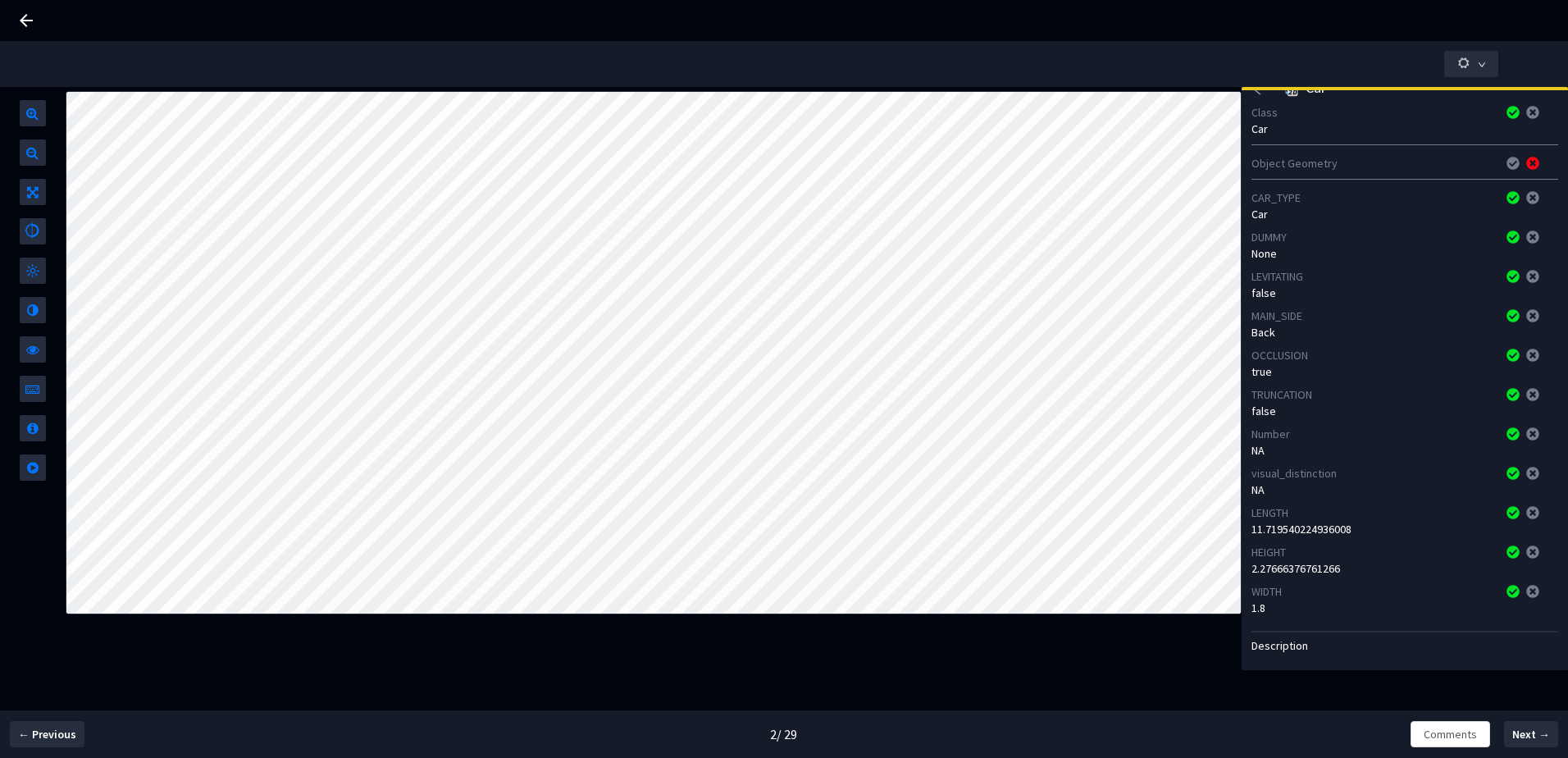
scroll to position [11, 0]
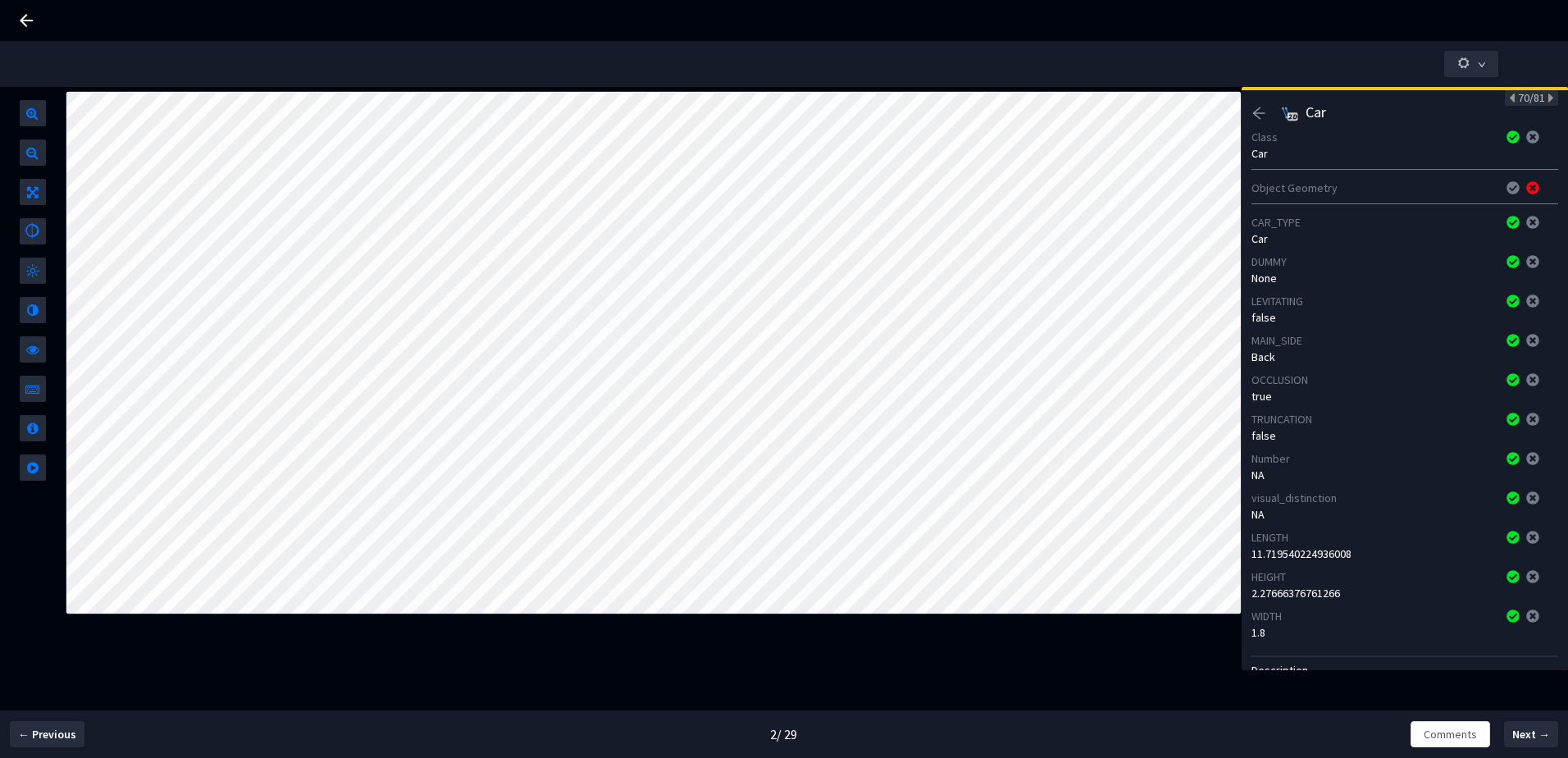
click at [1257, 107] on icon "arrow-left" at bounding box center [1258, 112] width 15 height 15
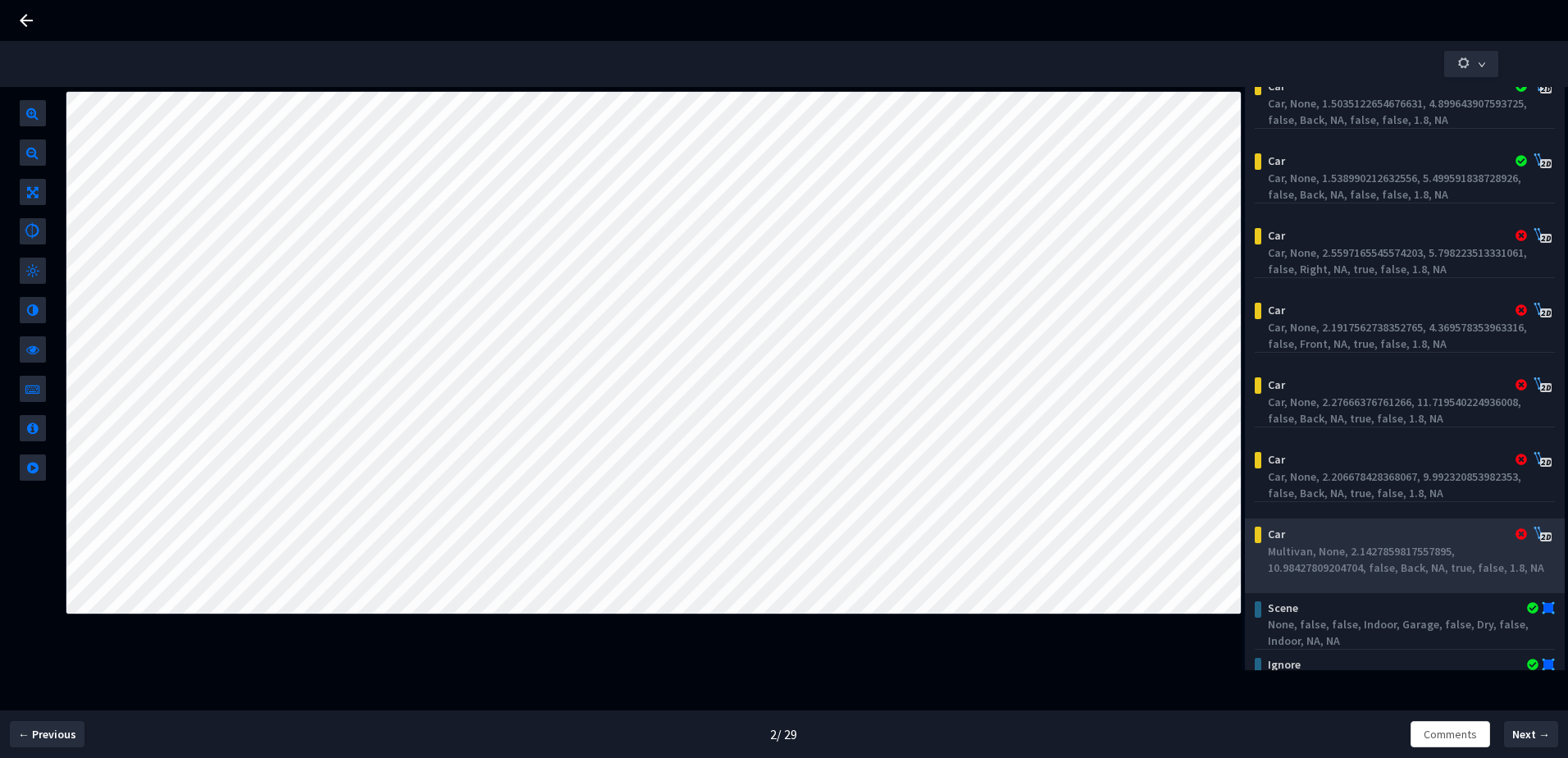
scroll to position [246, 0]
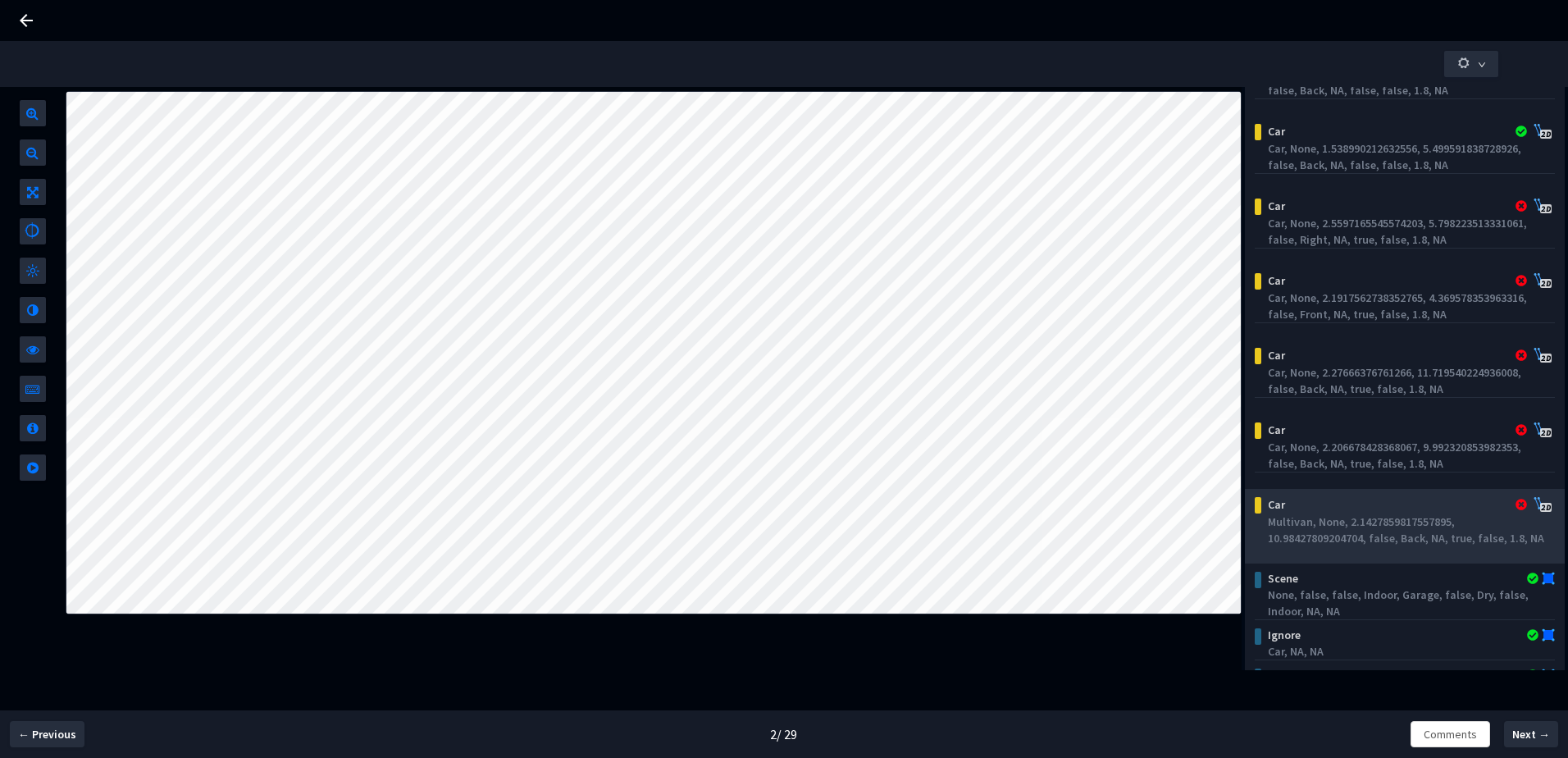
click at [1349, 499] on div "Car" at bounding box center [1378, 504] width 235 height 17
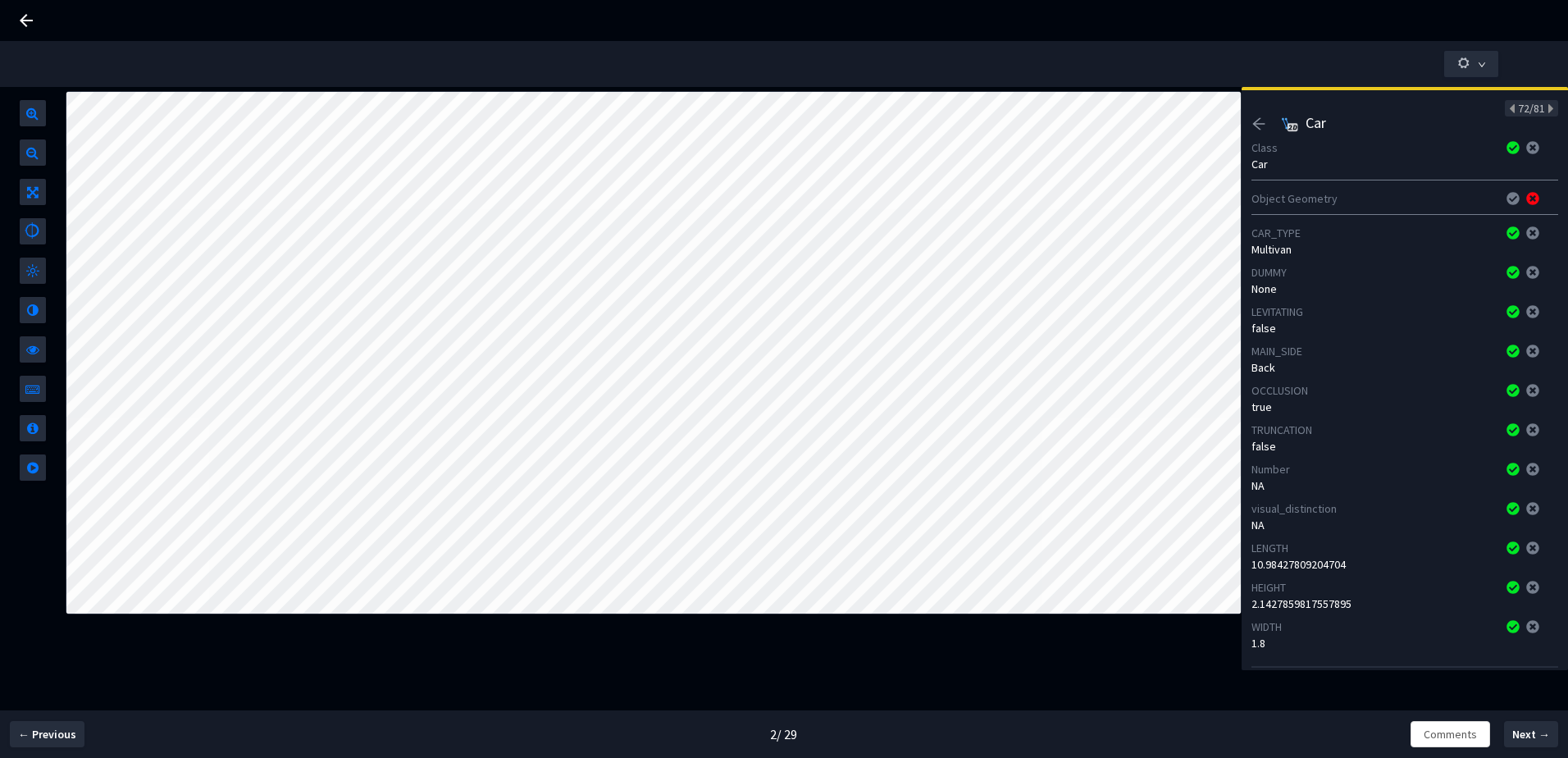
click at [1251, 119] on icon "arrow-left" at bounding box center [1258, 123] width 15 height 15
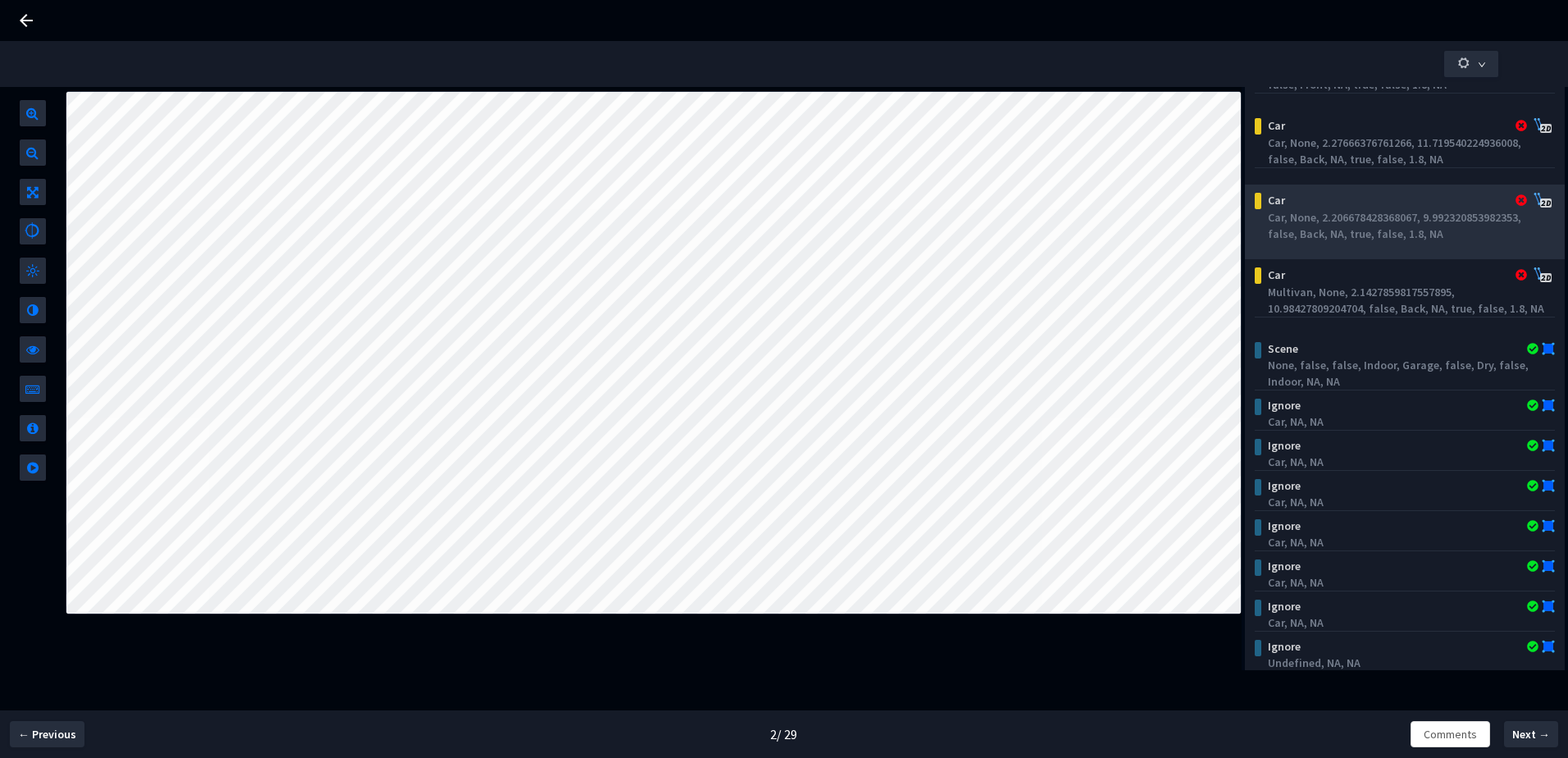
scroll to position [521, 0]
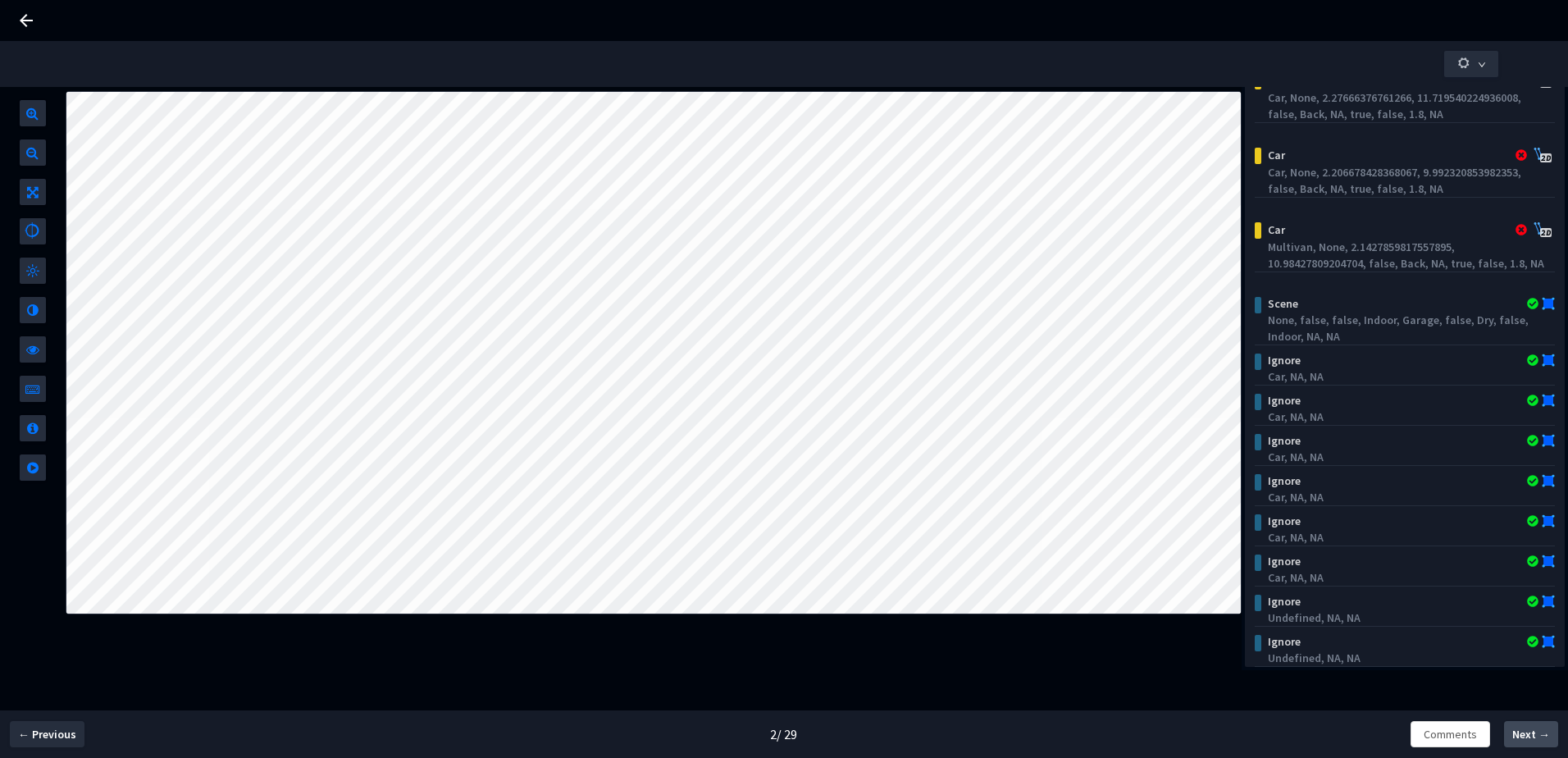
click at [1540, 725] on button "Next →" at bounding box center [1531, 734] width 55 height 26
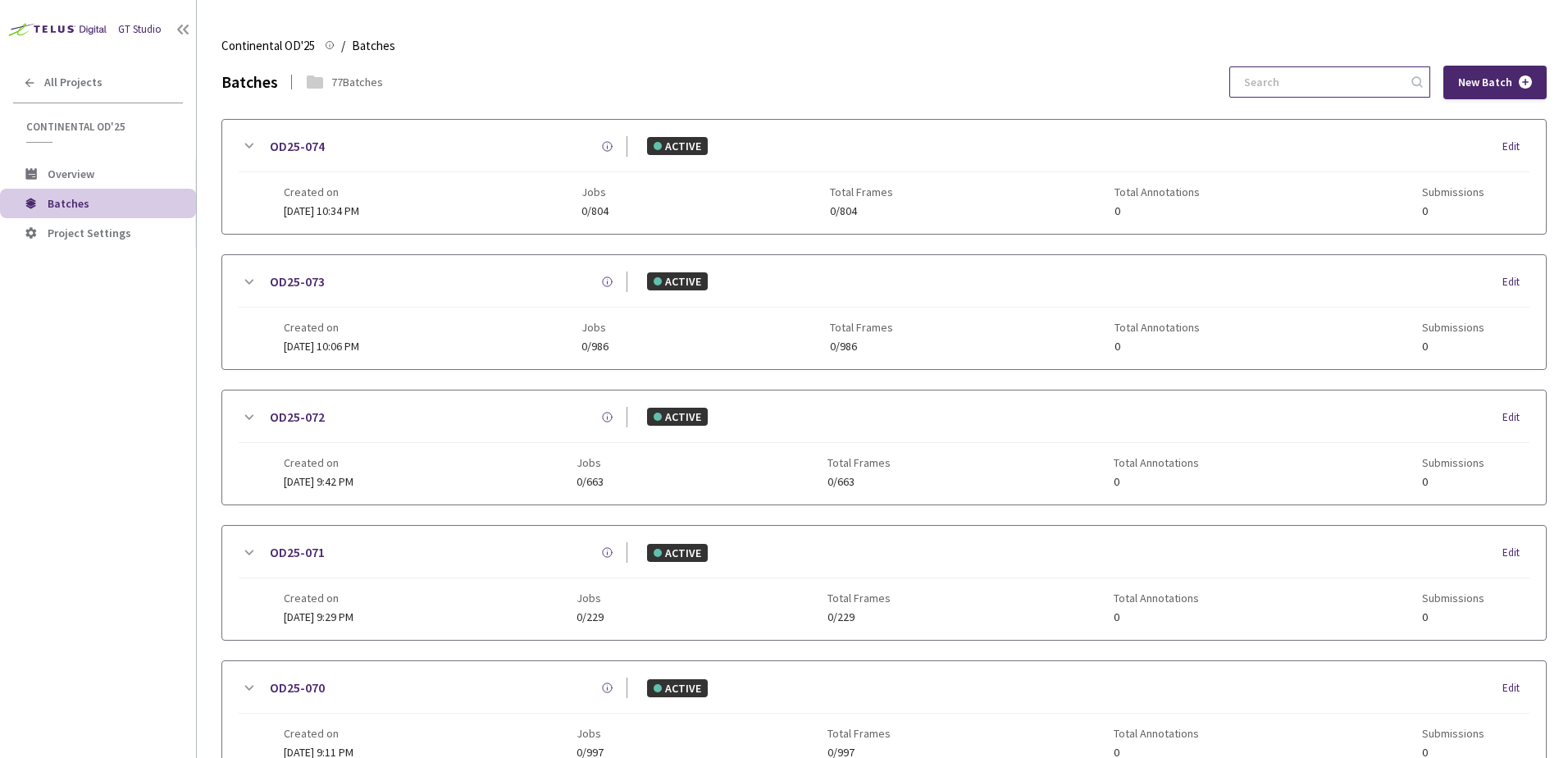
click at [1303, 93] on input at bounding box center [1321, 82] width 175 height 29
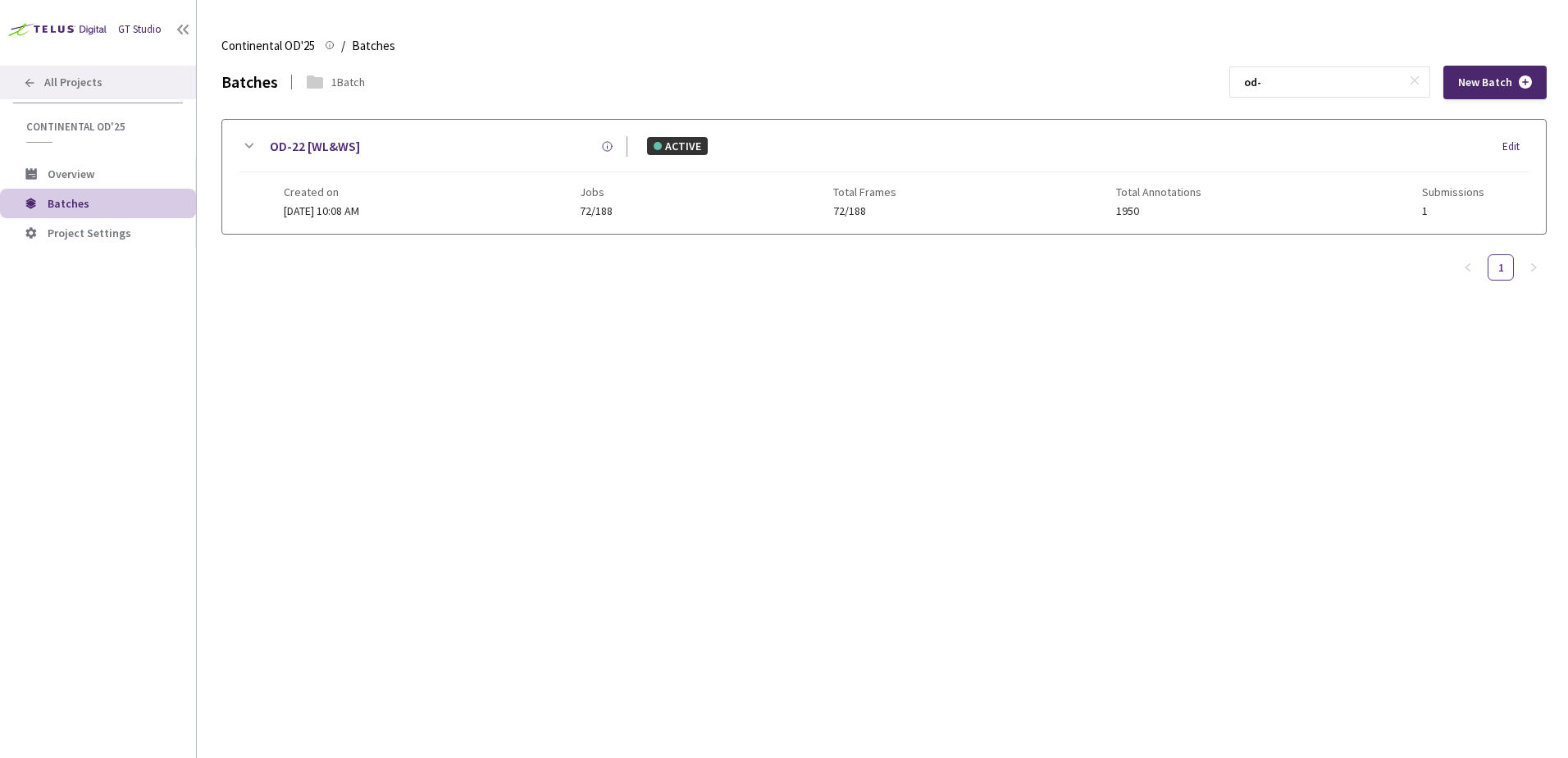
type input "od-"
click at [85, 80] on span "All Projects" at bounding box center [73, 82] width 59 height 14
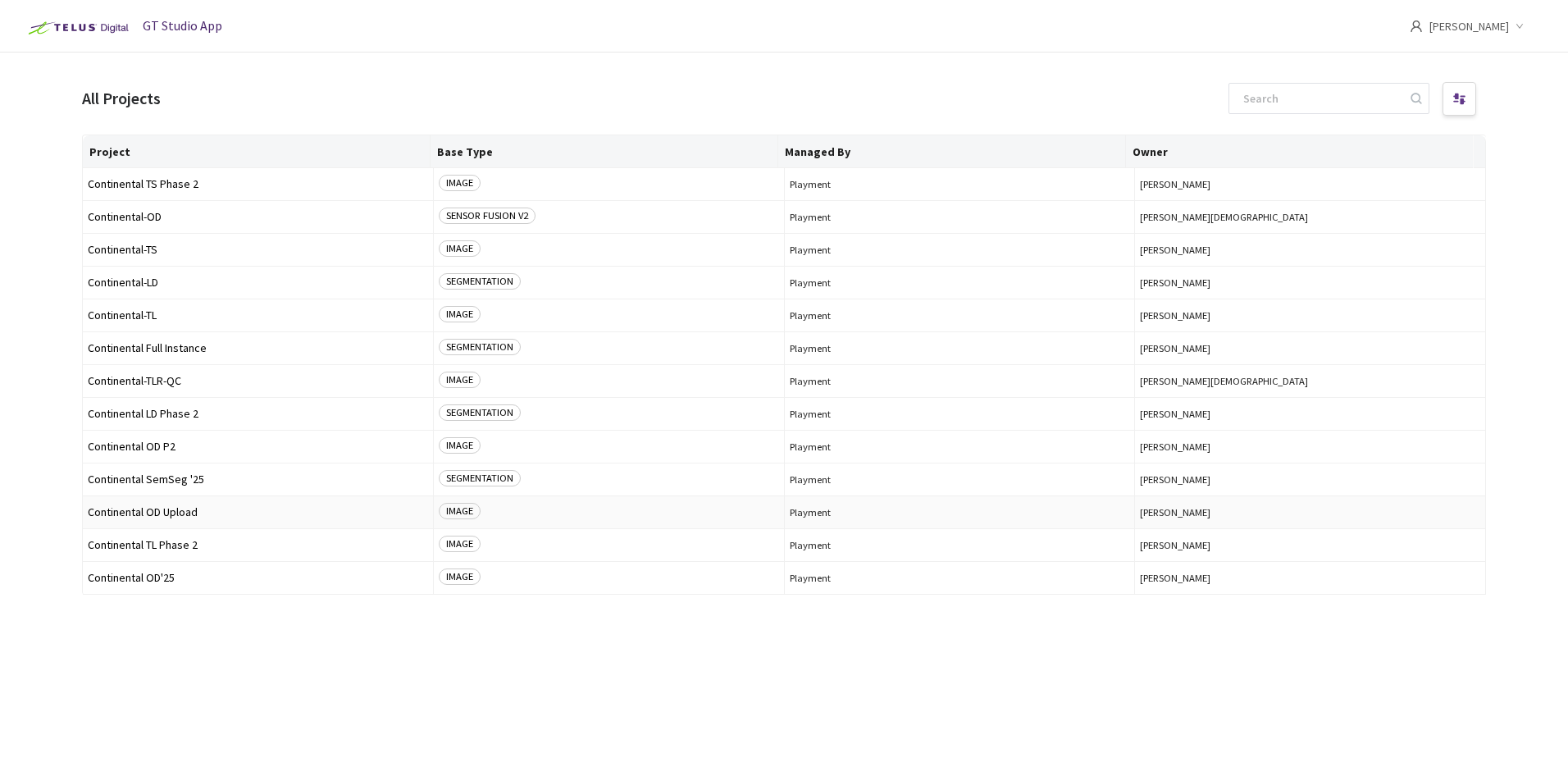
click at [175, 520] on td "Continental OD Upload" at bounding box center [258, 513] width 351 height 33
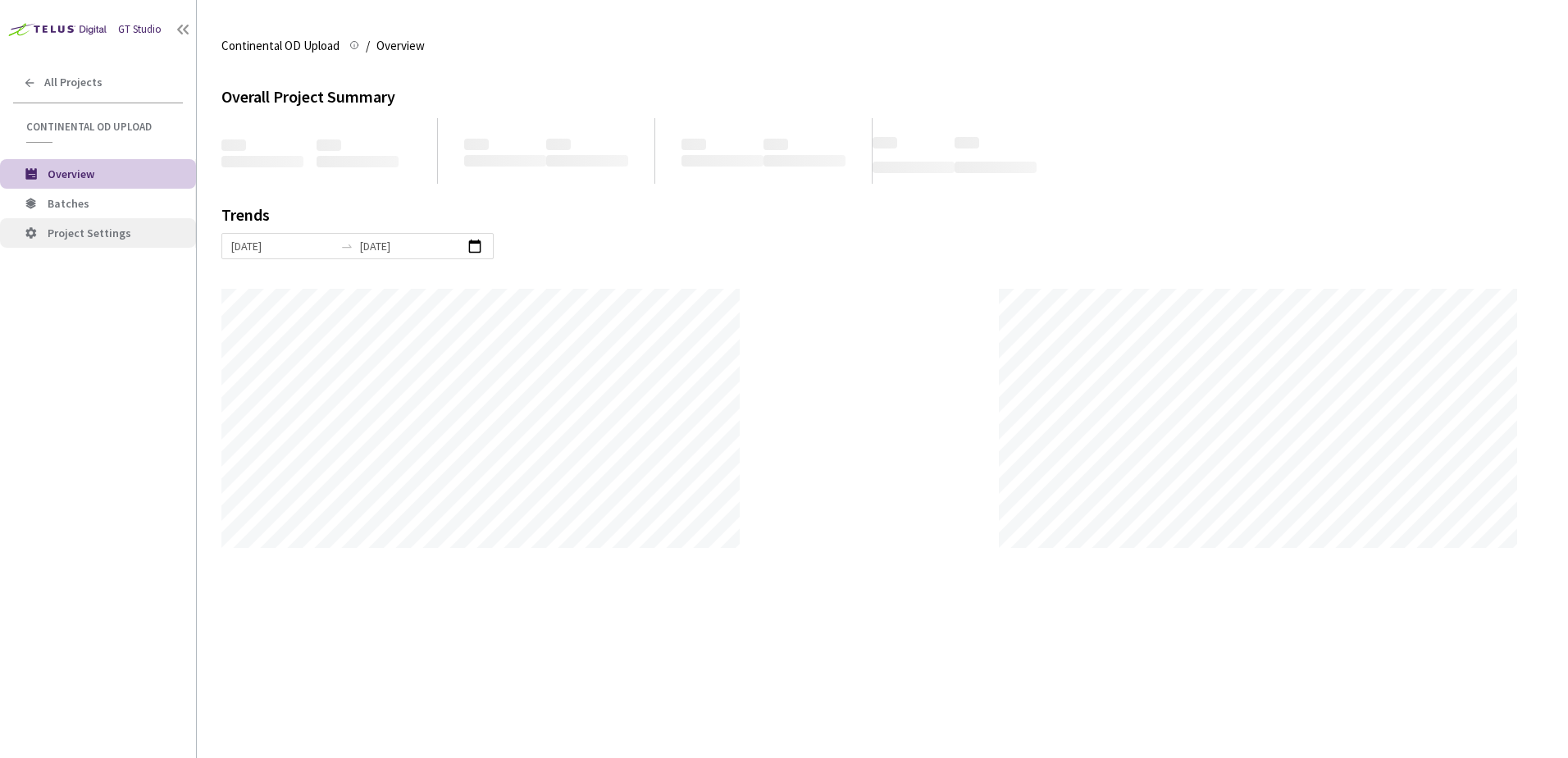
scroll to position [758, 1568]
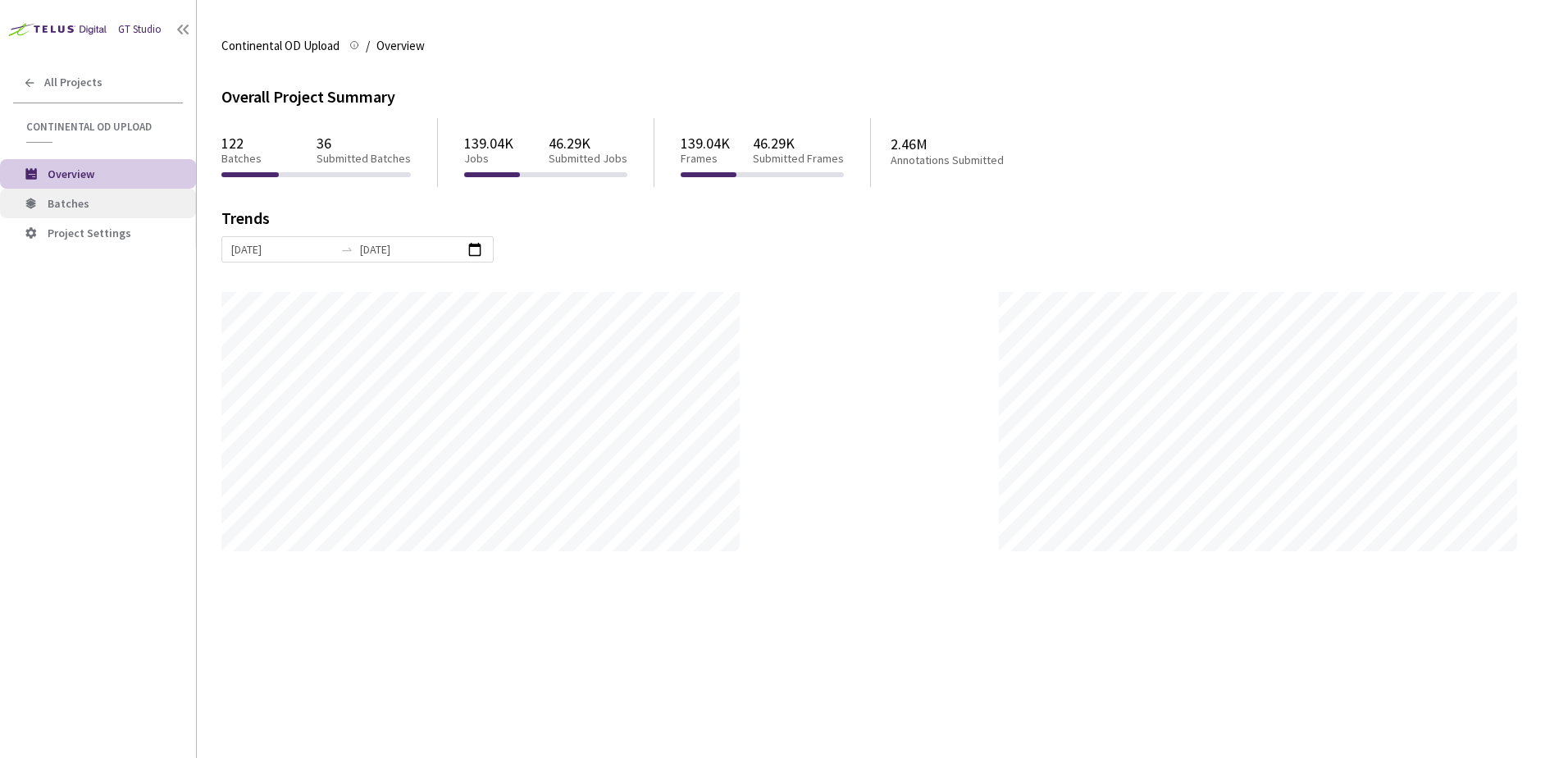
click at [85, 201] on span "Batches" at bounding box center [68, 203] width 42 height 15
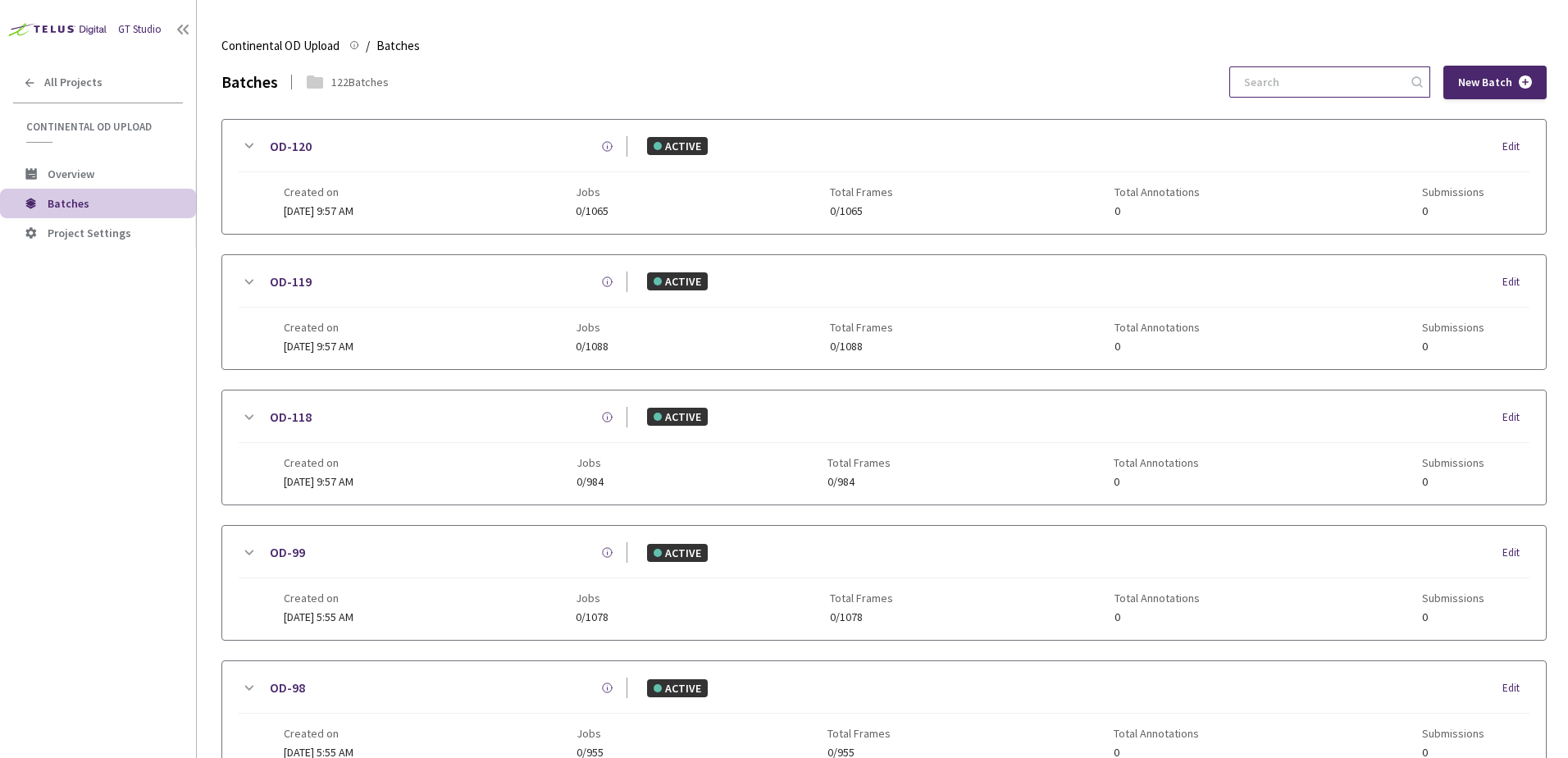
click at [1295, 93] on input at bounding box center [1321, 82] width 175 height 29
drag, startPoint x: 91, startPoint y: 69, endPoint x: 84, endPoint y: 76, distance: 9.9
click at [84, 76] on div "All Projects" at bounding box center [98, 82] width 196 height 33
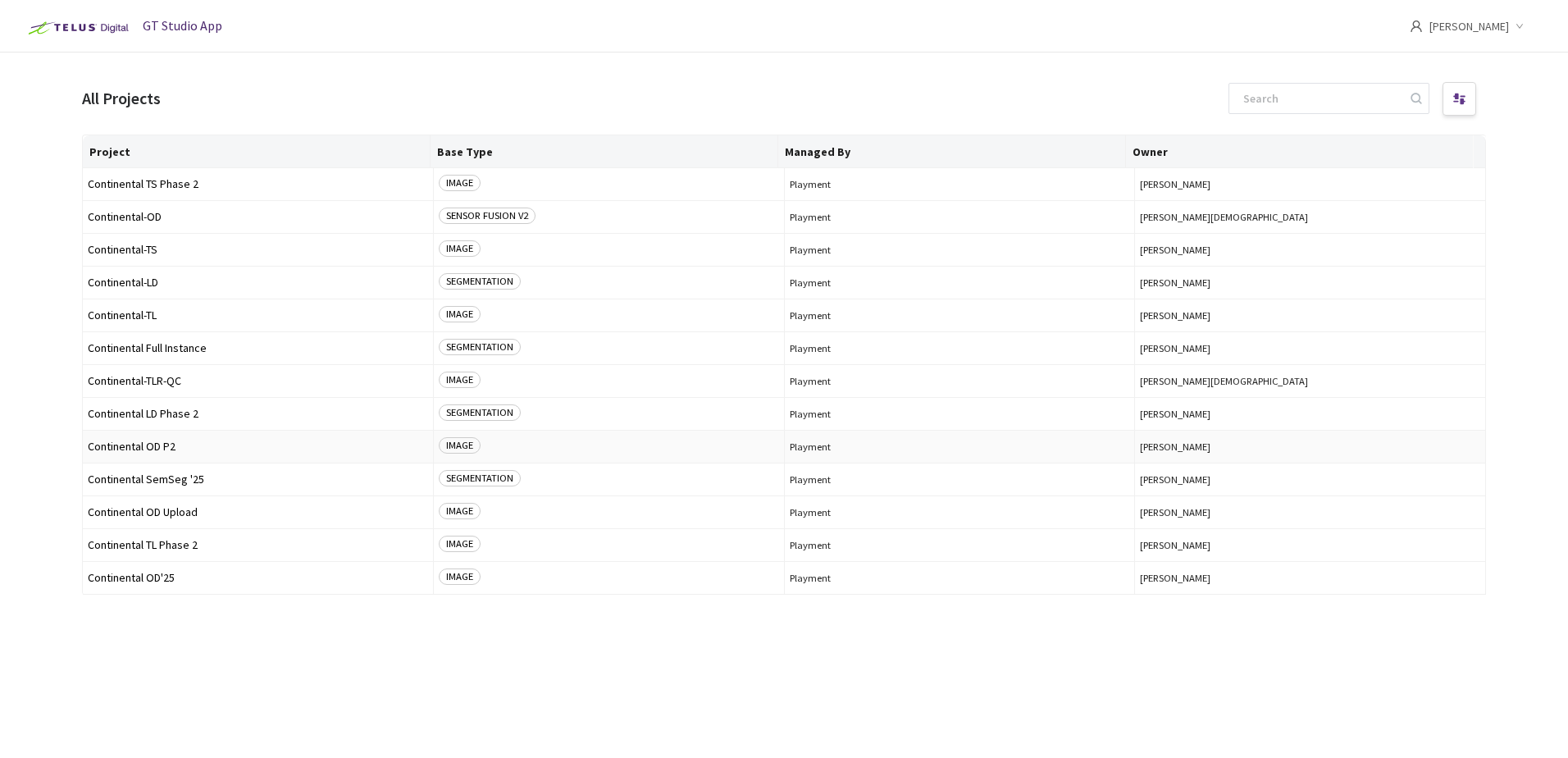
click at [166, 454] on td "Continental OD P2" at bounding box center [258, 447] width 351 height 33
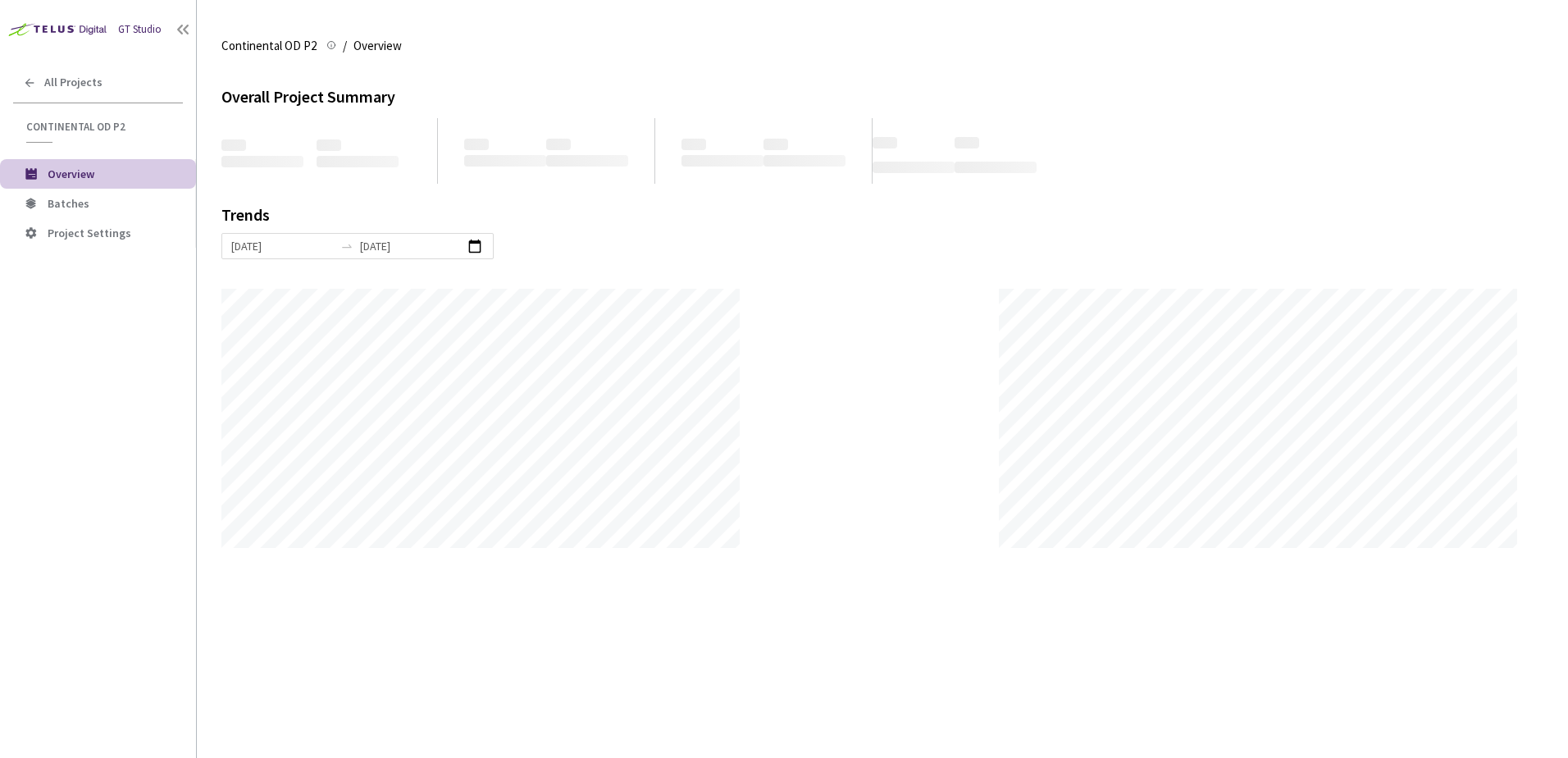
scroll to position [758, 1568]
click at [66, 204] on span "Batches" at bounding box center [68, 203] width 42 height 15
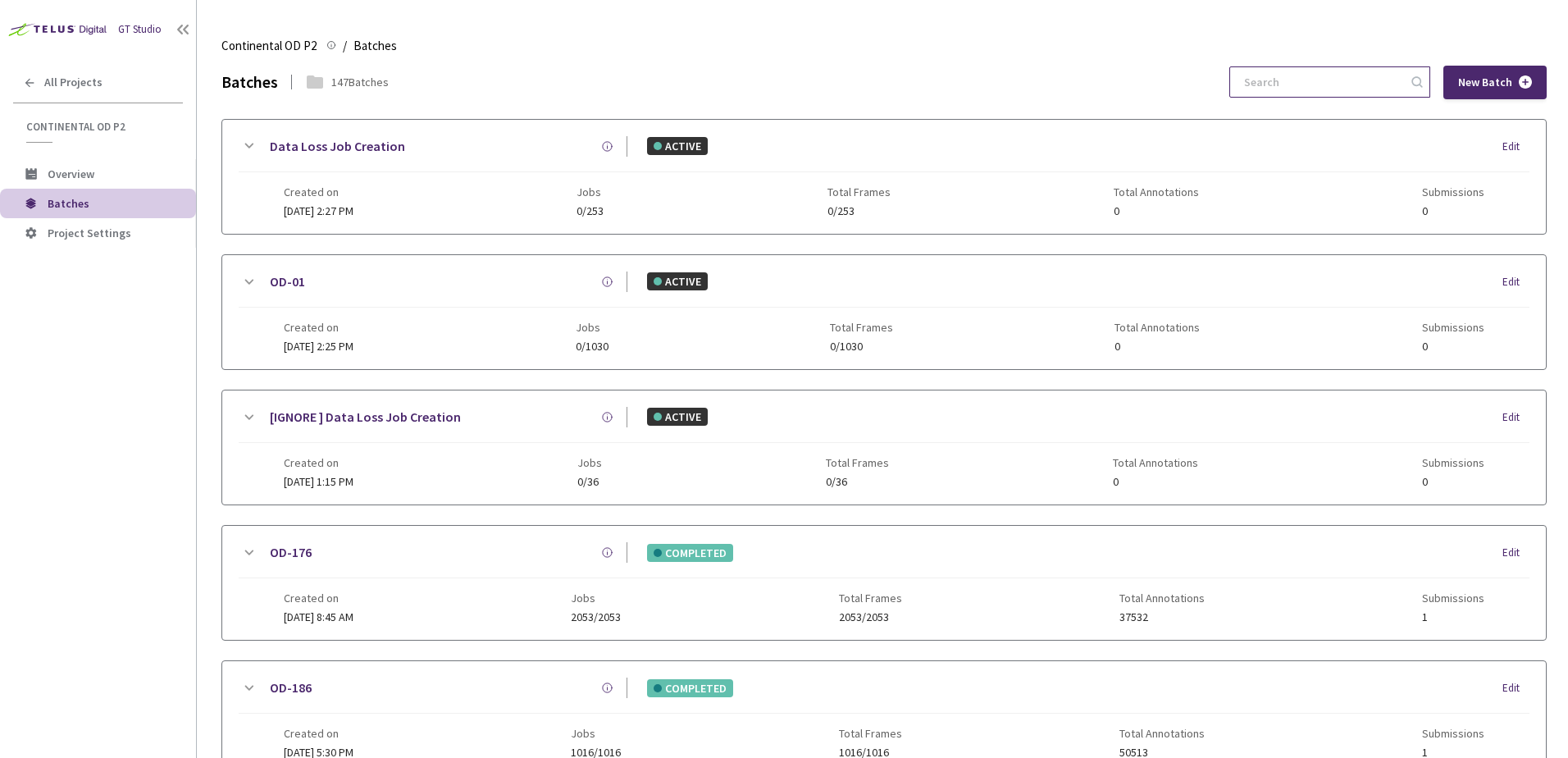
click at [1303, 80] on input at bounding box center [1321, 82] width 175 height 29
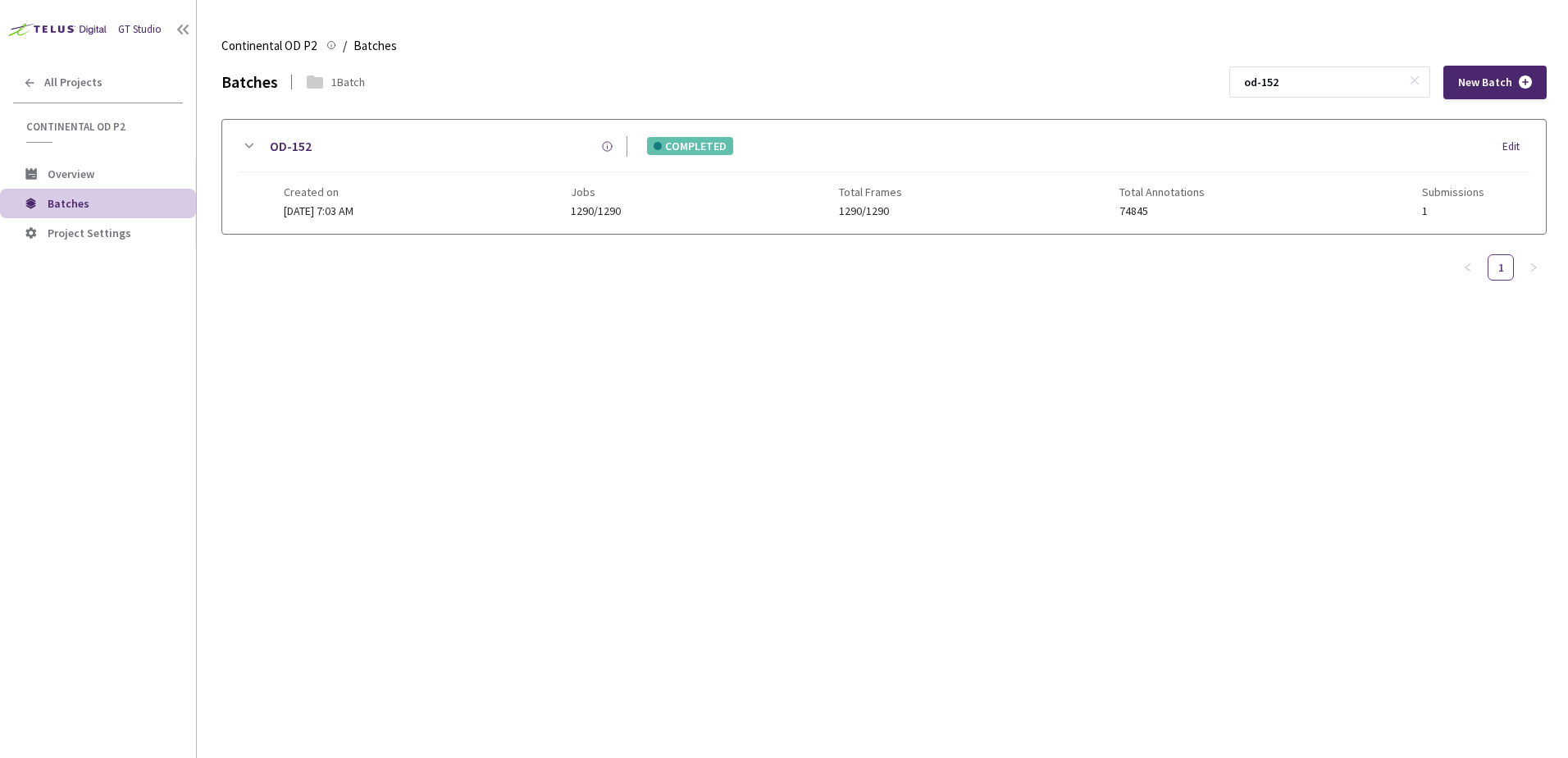
type input "od-152"
click at [241, 147] on icon at bounding box center [249, 146] width 20 height 20
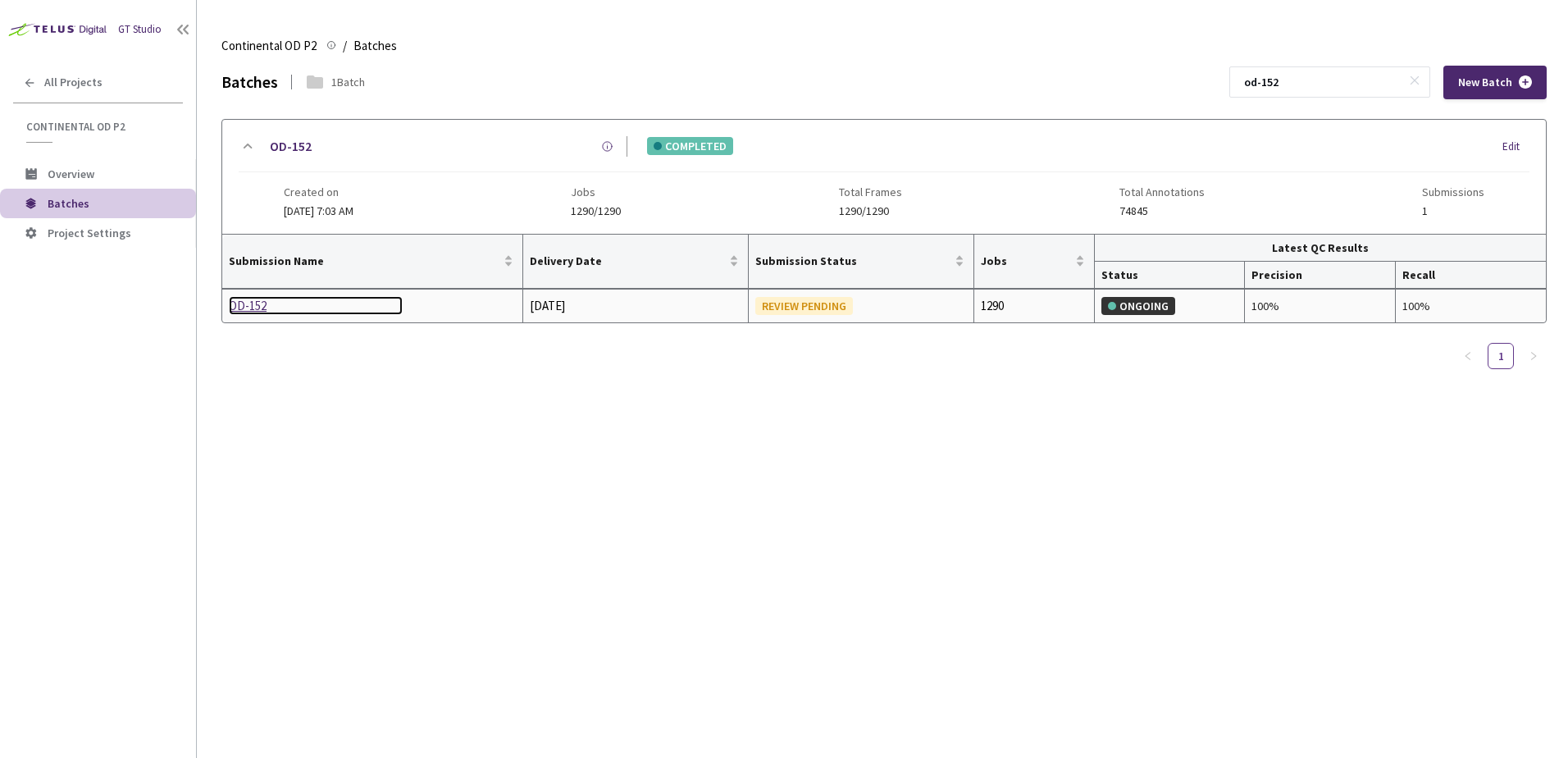
click at [254, 297] on div "OD-152" at bounding box center [316, 306] width 174 height 20
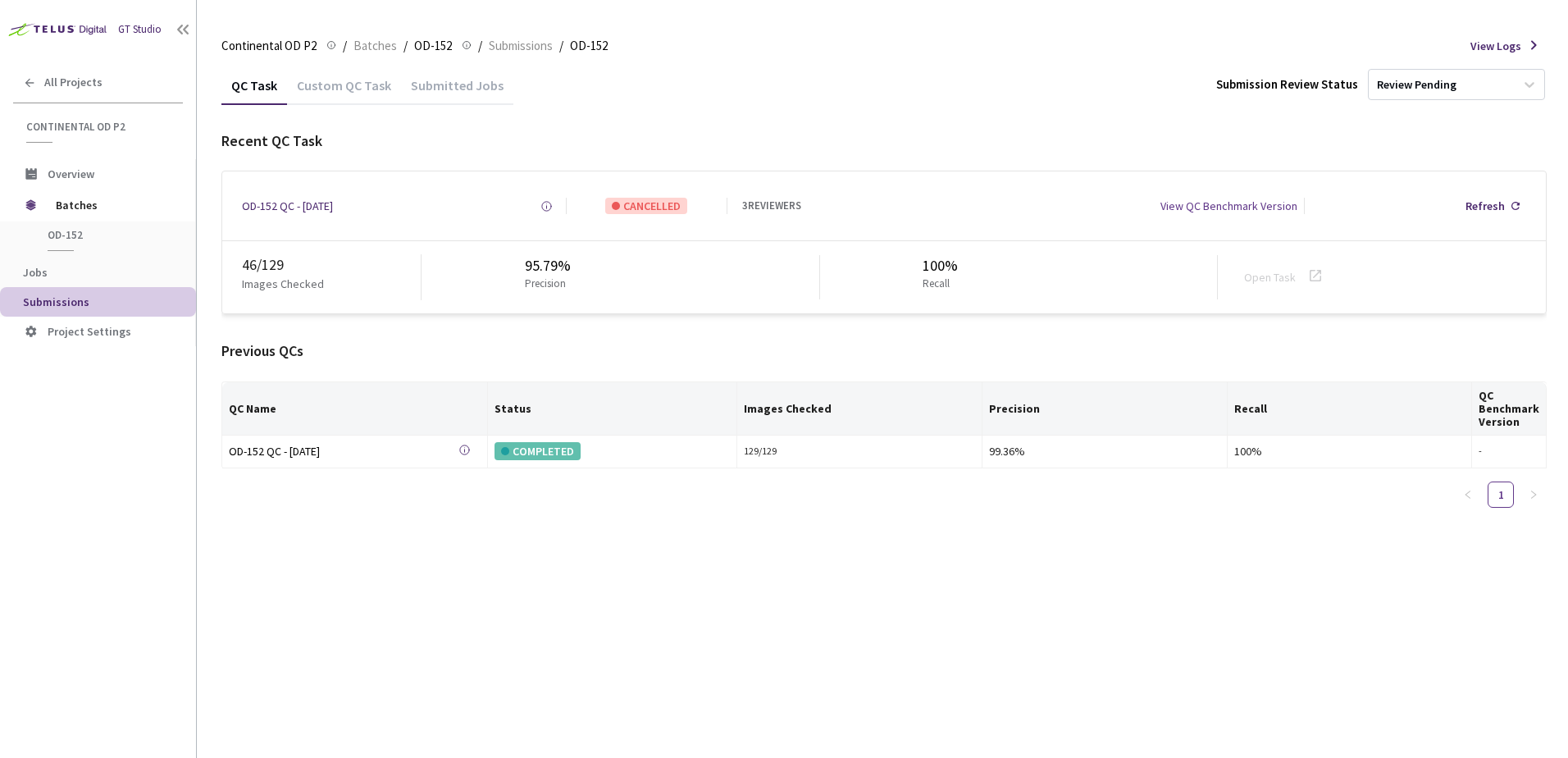
click at [365, 91] on div "Custom QC Task" at bounding box center [343, 91] width 114 height 28
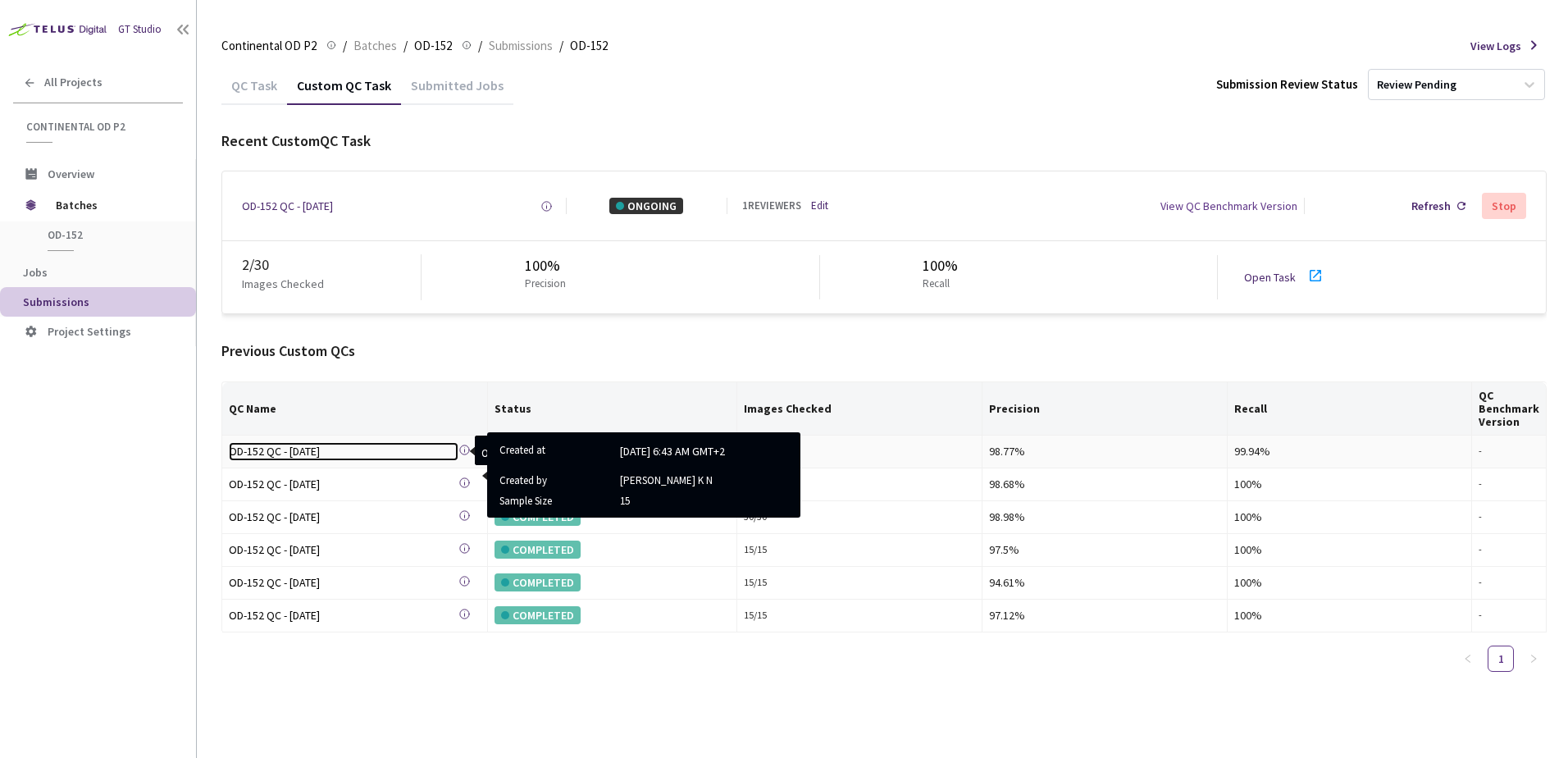
click at [282, 445] on div "OD-152 QC - [DATE]" at bounding box center [343, 451] width 229 height 19
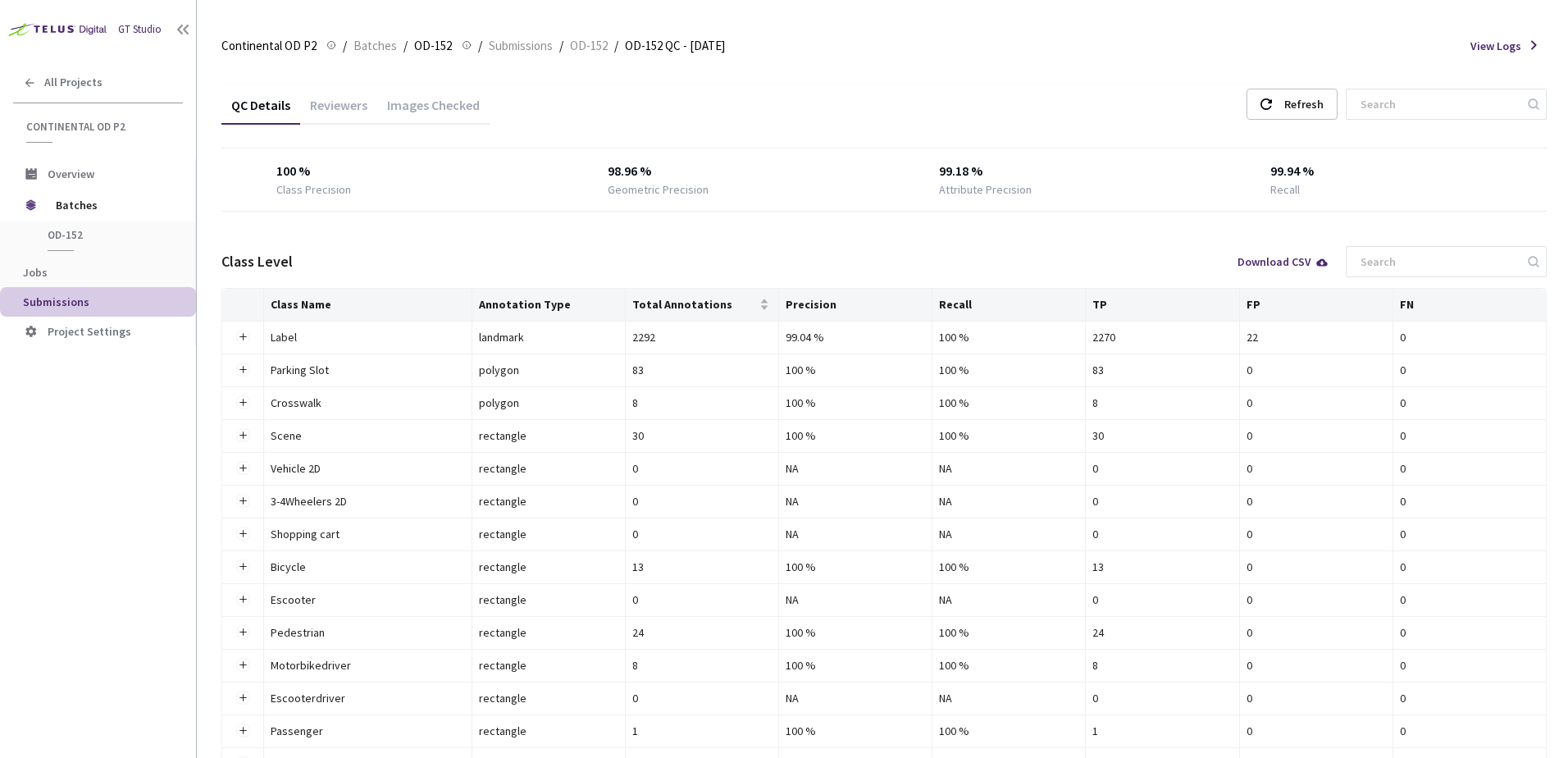
click at [415, 116] on div "Images Checked" at bounding box center [433, 110] width 112 height 28
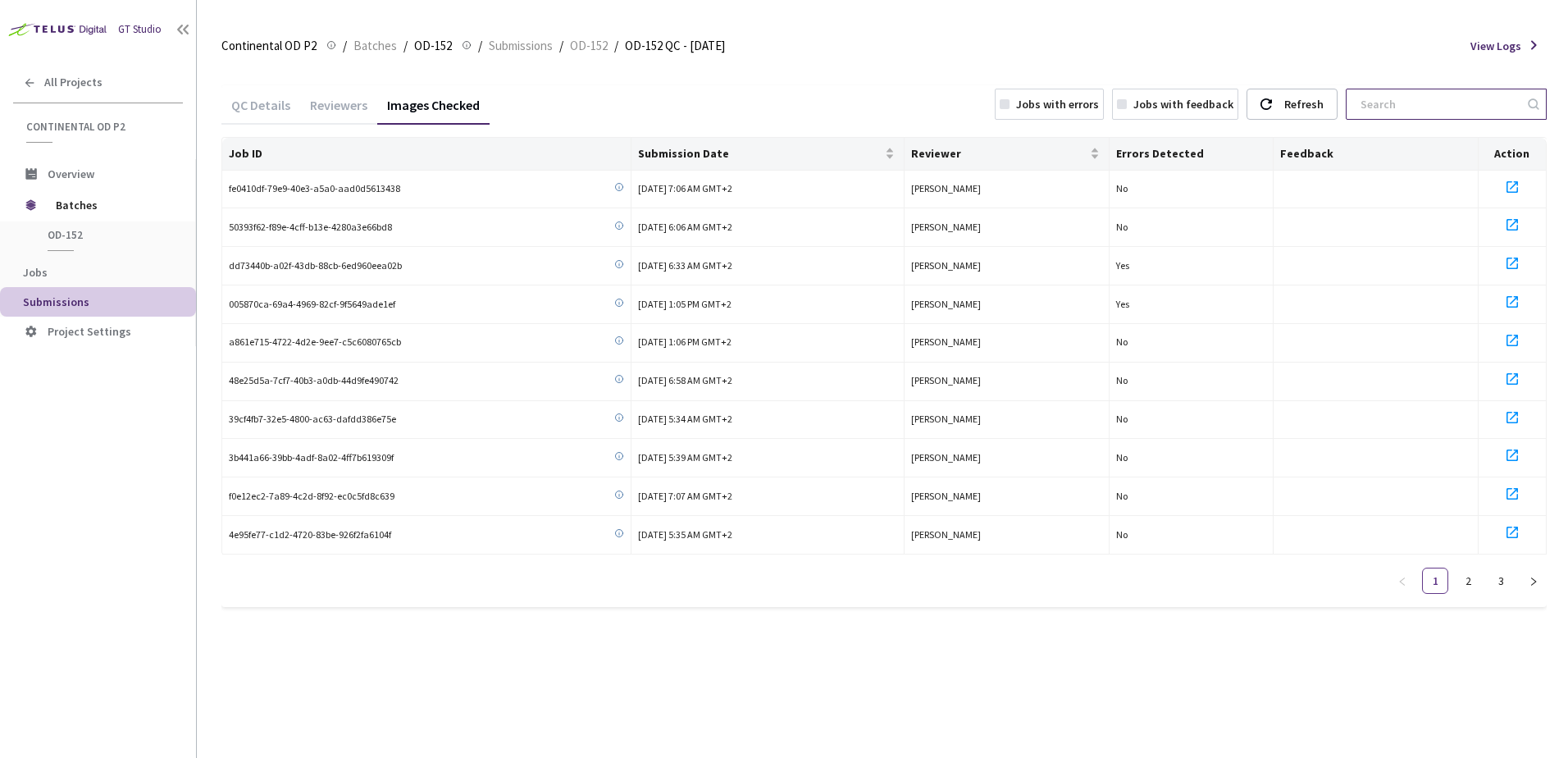
click at [1384, 104] on input at bounding box center [1437, 104] width 175 height 29
paste input "8bd7493b-2458-48ce-855a-adc72e7f5847"
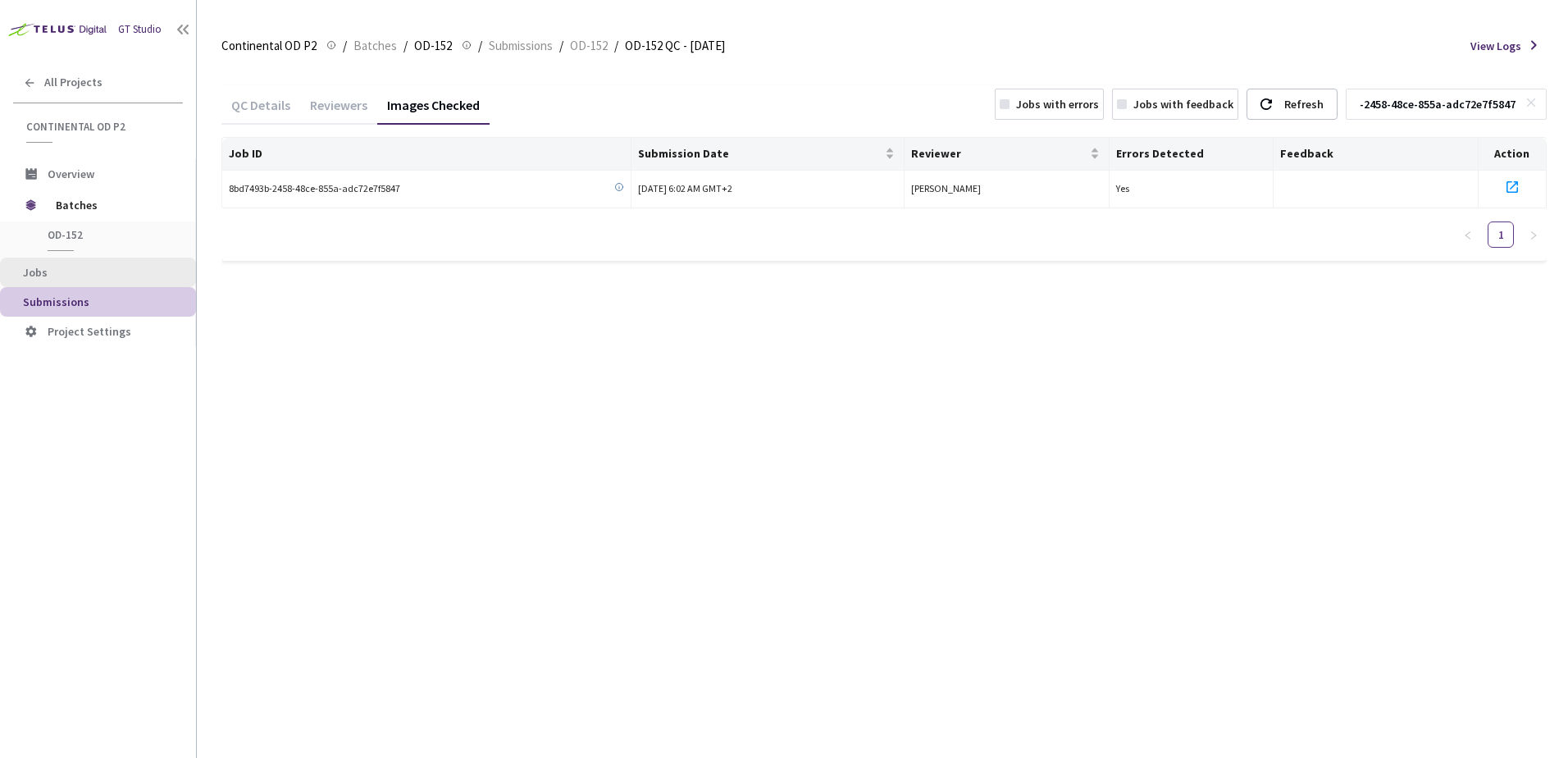
type input "8bd7493b-2458-48ce-855a-adc72e7f5847"
